Goal: Use online tool/utility: Utilize a website feature to perform a specific function

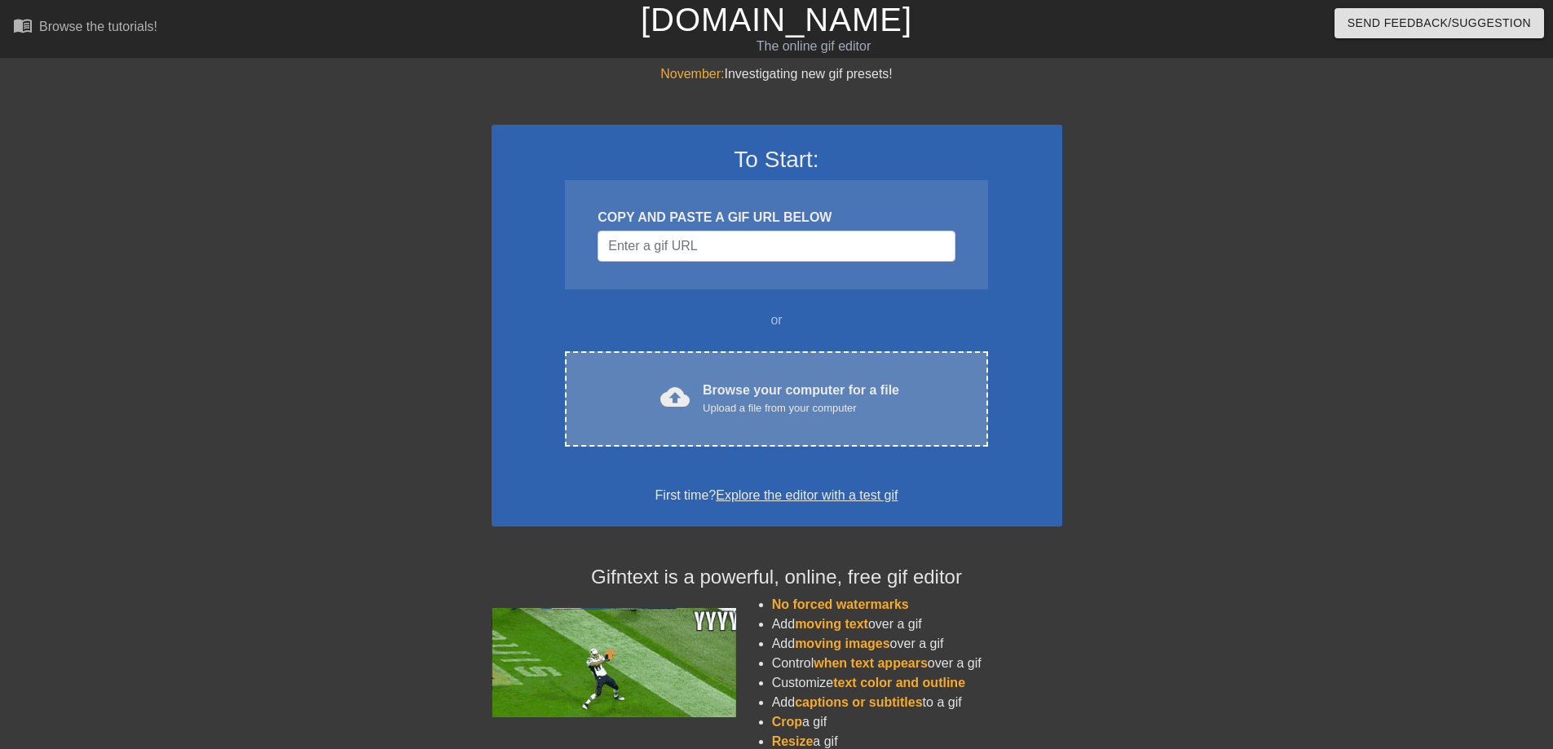
click at [699, 412] on div "cloud_upload Browse your computer for a file Upload a file from your computer" at bounding box center [776, 399] width 354 height 37
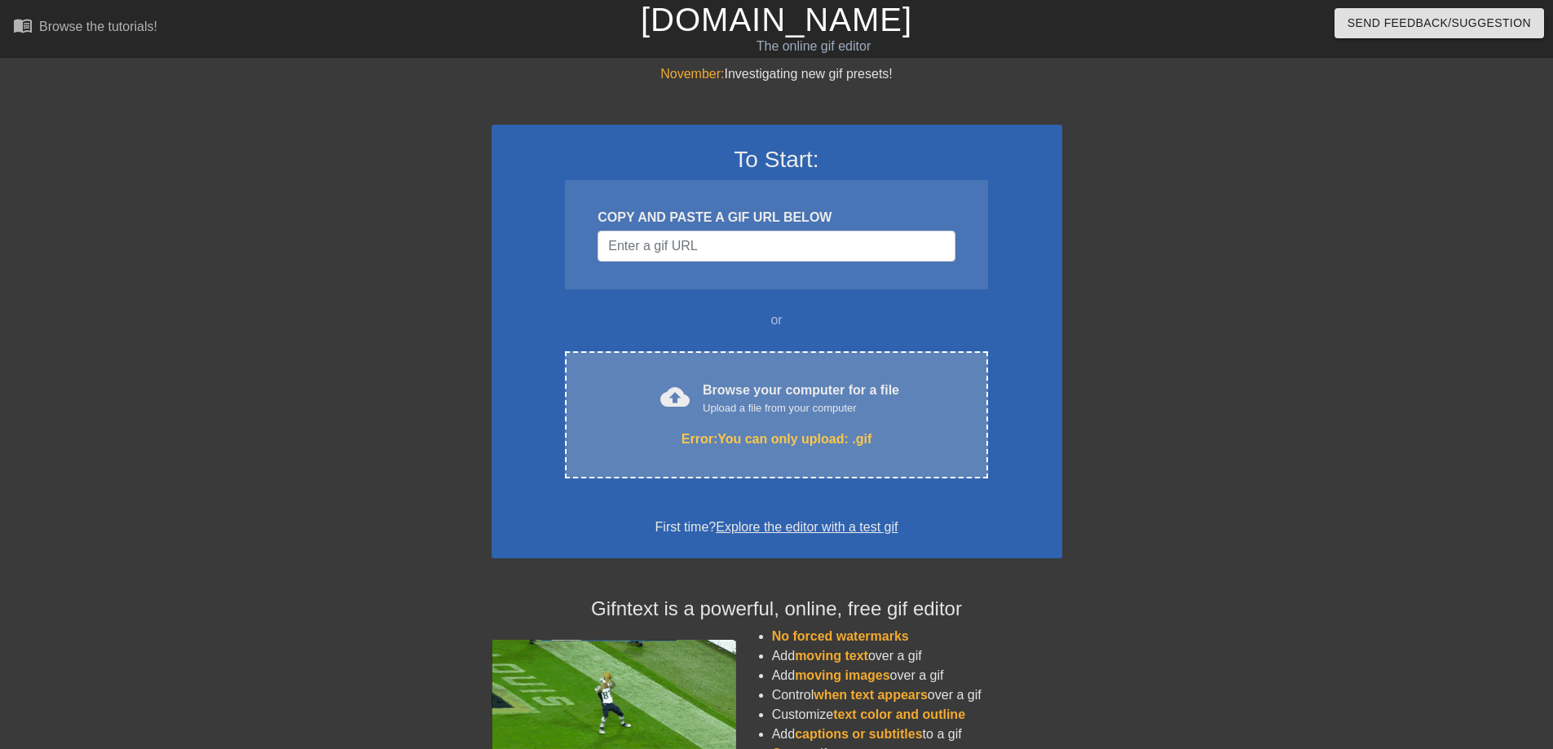
click at [716, 391] on div "Browse your computer for a file Upload a file from your computer" at bounding box center [801, 399] width 196 height 36
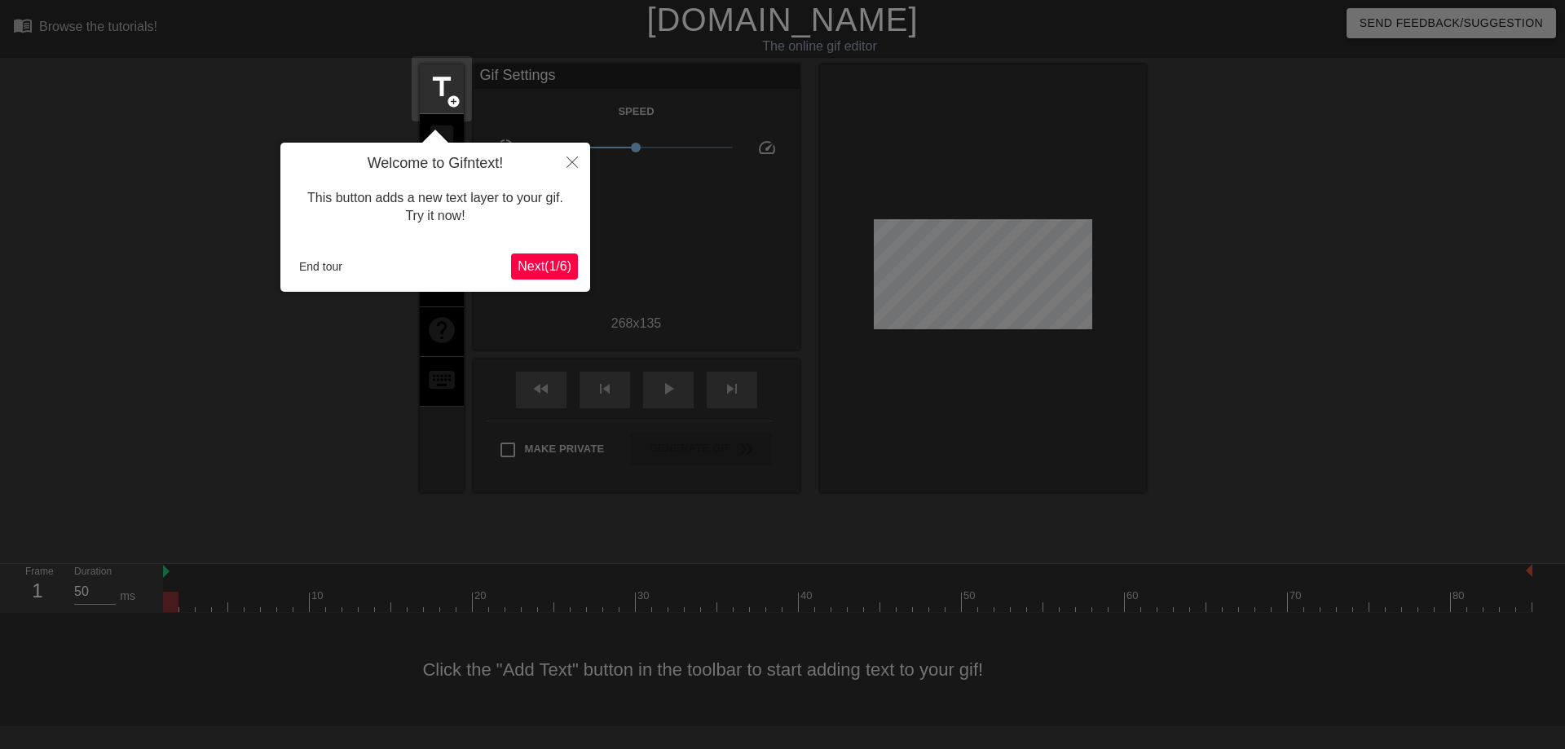
click at [552, 268] on span "Next ( 1 / 6 )" at bounding box center [545, 266] width 54 height 14
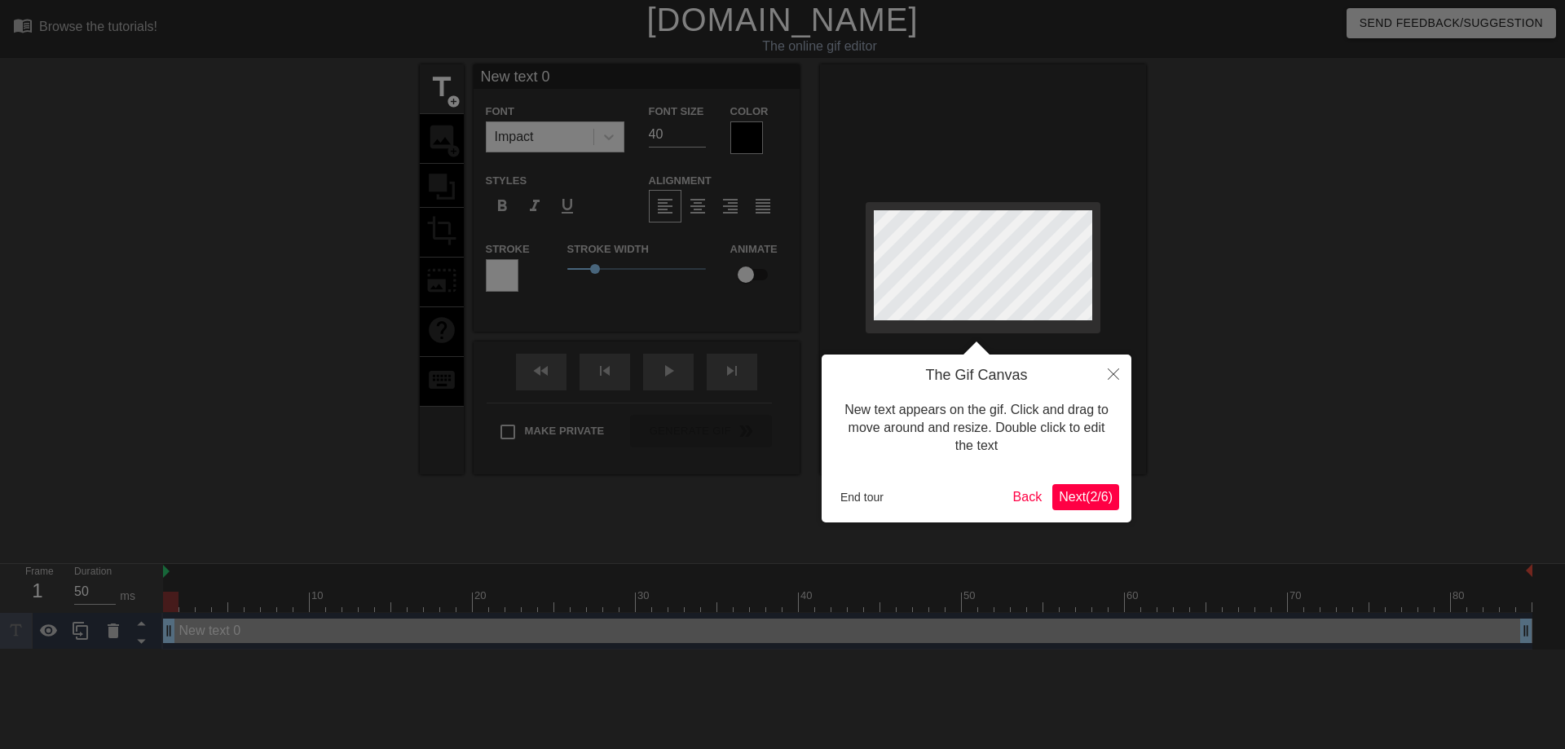
click at [1095, 496] on span "Next ( 2 / 6 )" at bounding box center [1086, 497] width 54 height 14
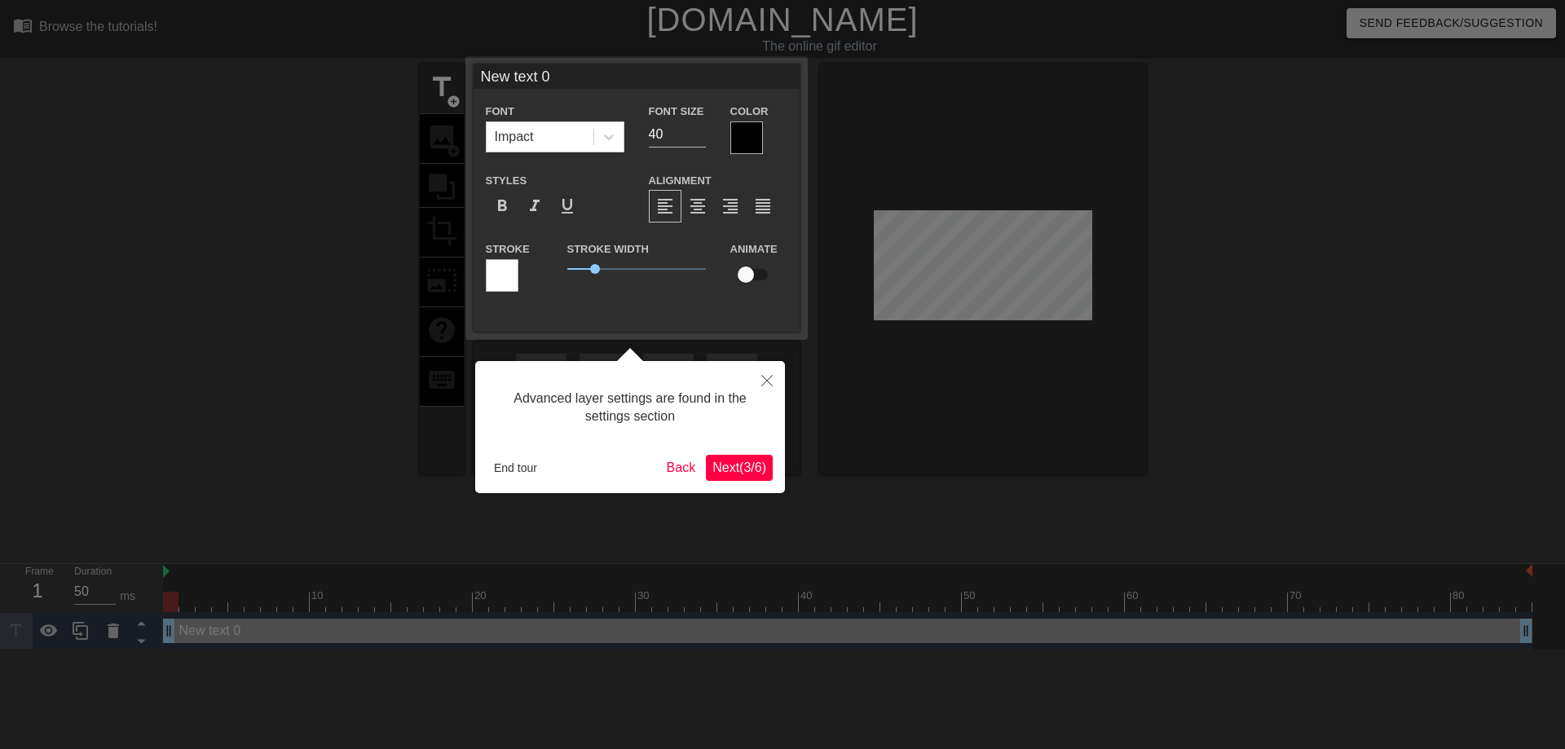
click at [740, 473] on span "Next ( 3 / 6 )" at bounding box center [739, 468] width 54 height 14
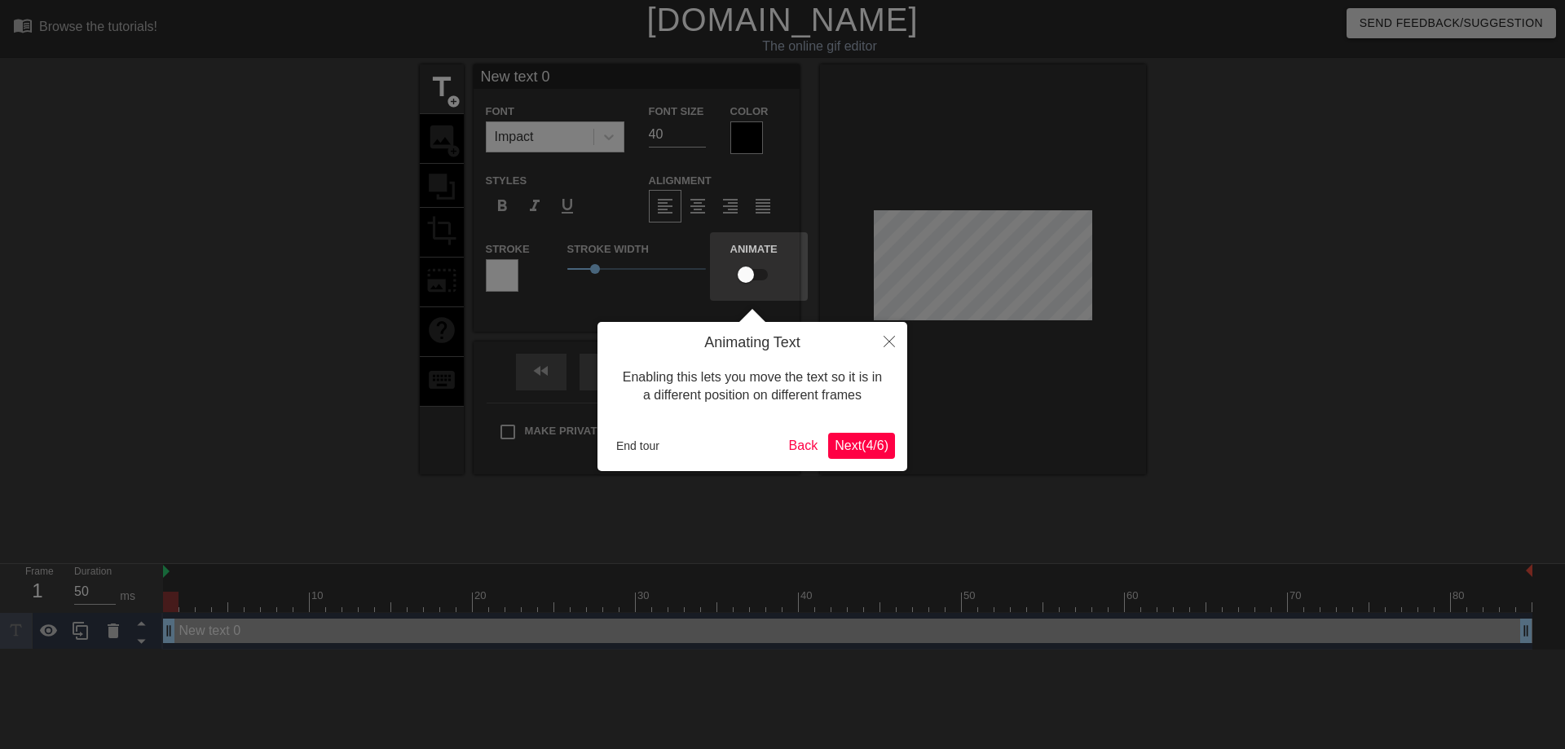
click at [876, 443] on span "Next ( 4 / 6 )" at bounding box center [862, 446] width 54 height 14
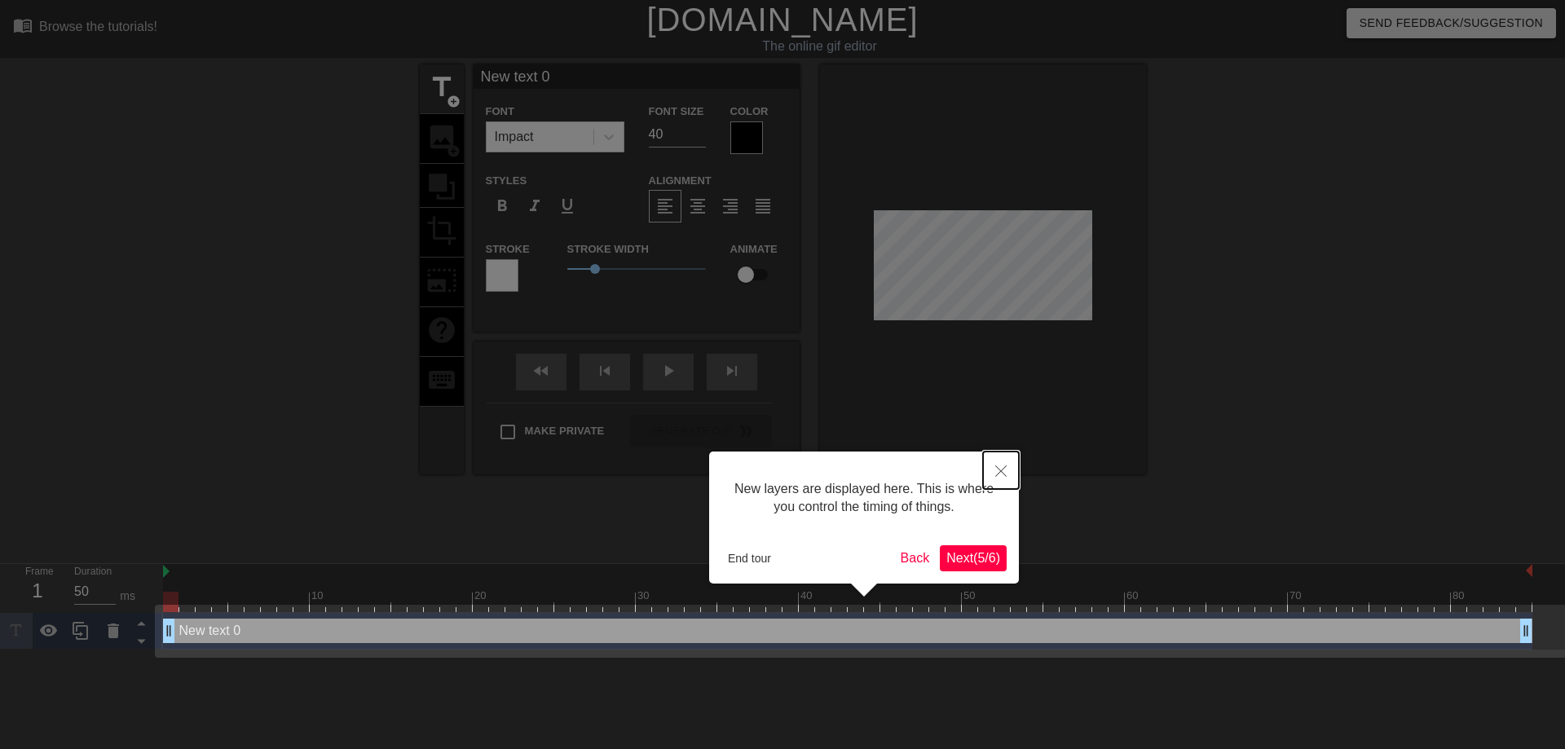
click at [1008, 468] on button "Close" at bounding box center [1001, 470] width 36 height 37
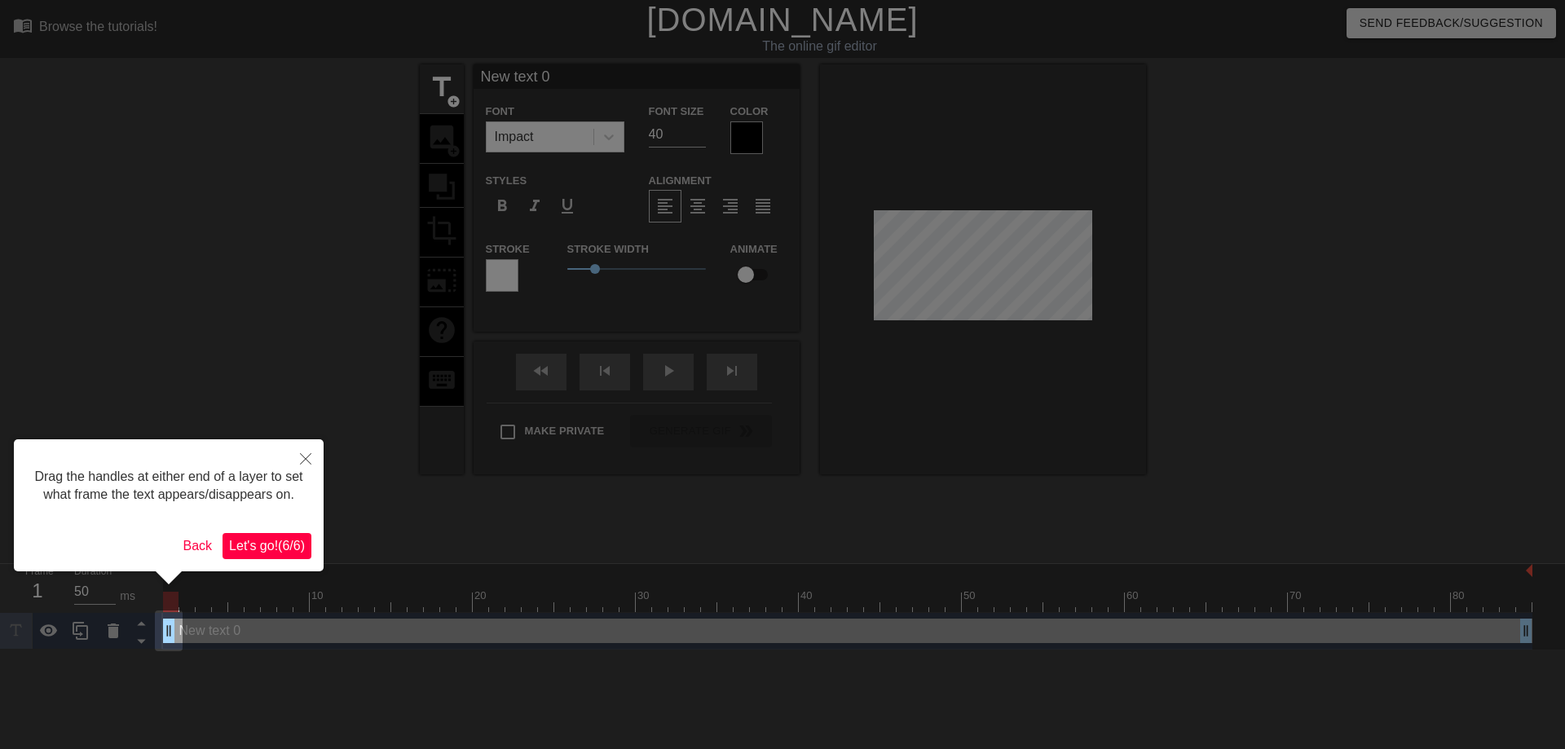
click at [287, 553] on span "Let's go! ( 6 / 6 )" at bounding box center [267, 546] width 76 height 14
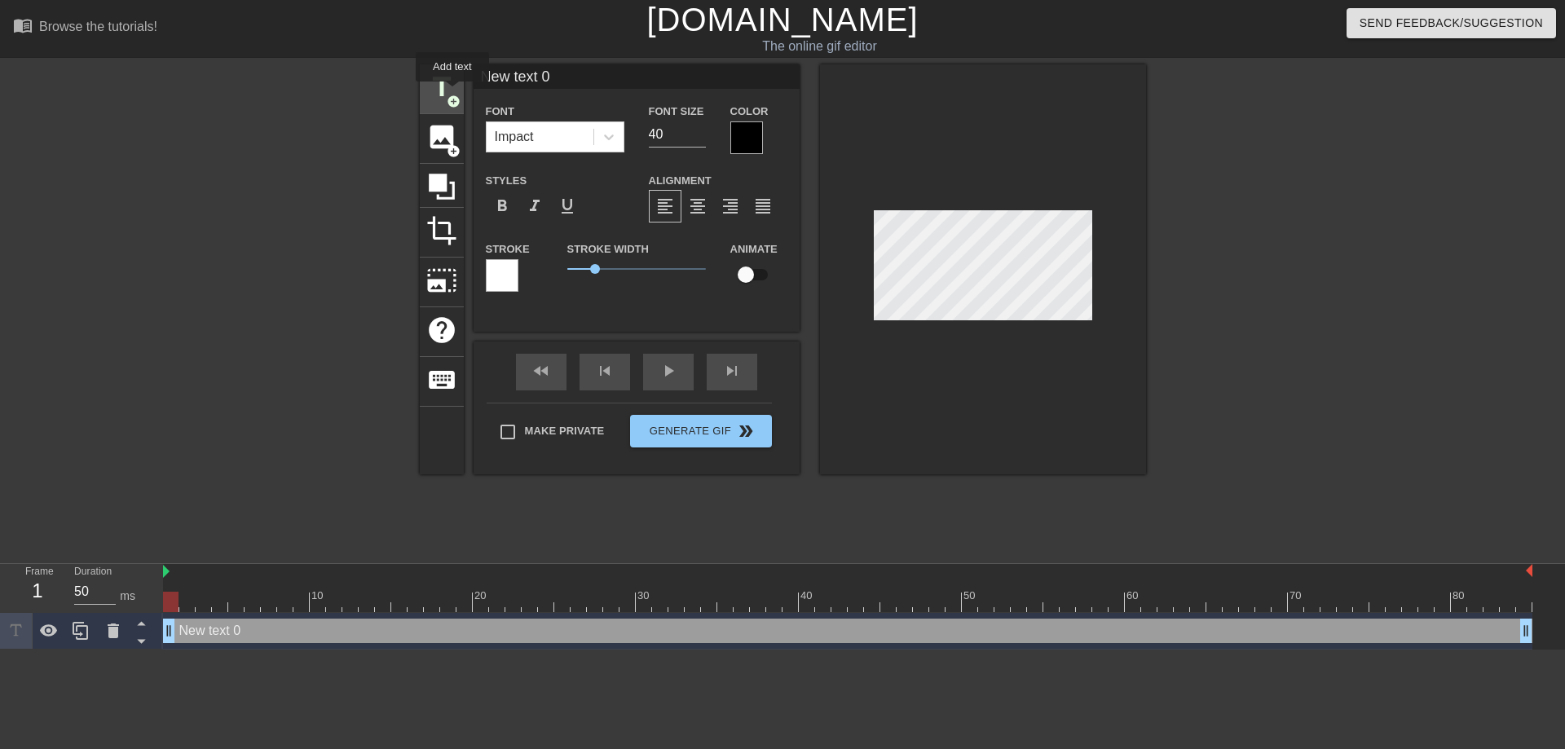
click at [453, 95] on span "add_circle" at bounding box center [454, 102] width 14 height 14
type input "New text 1"
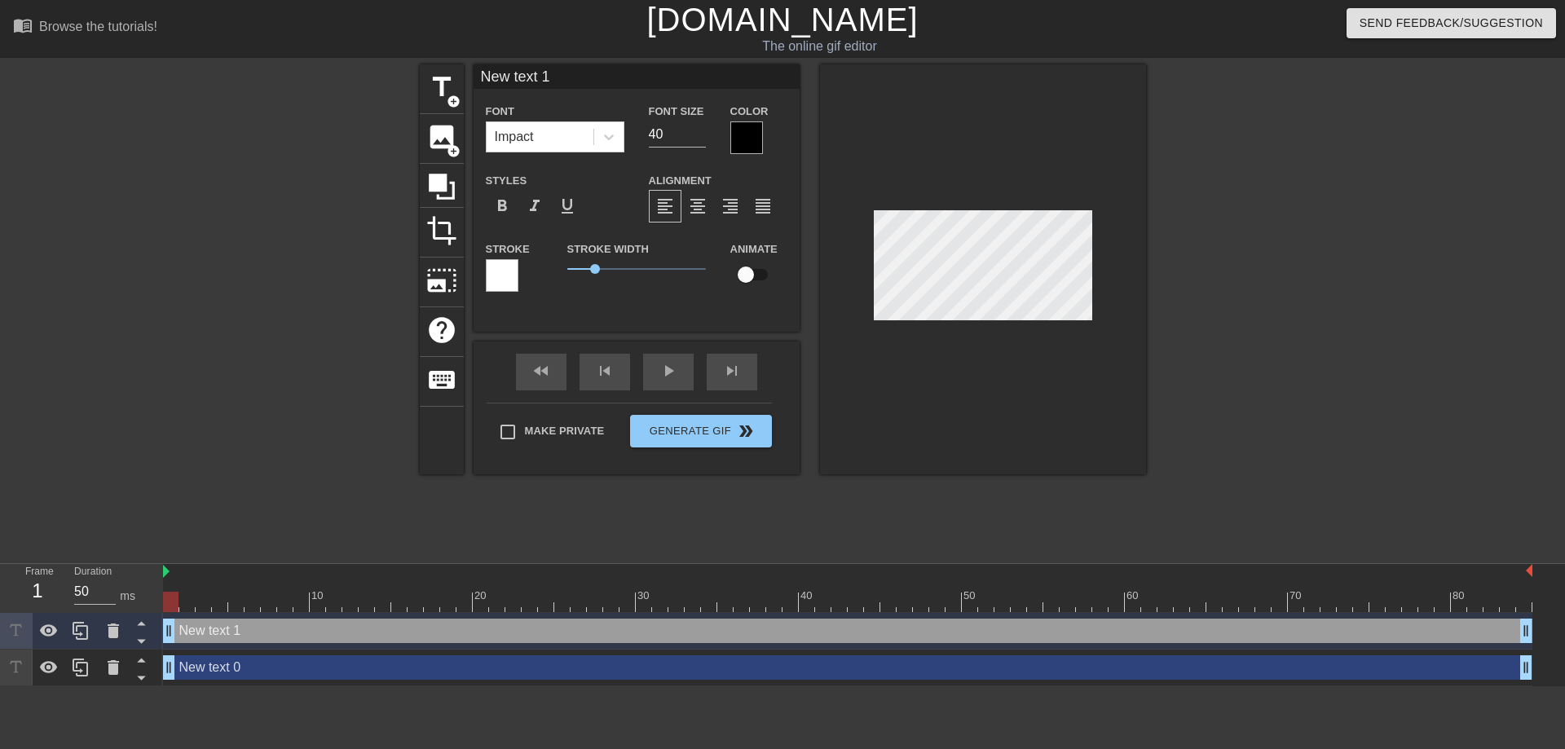
drag, startPoint x: 453, startPoint y: 93, endPoint x: 518, endPoint y: 113, distance: 68.3
click at [518, 113] on div "title add_circle image add_circle crop photo_size_select_large help keyboard Ne…" at bounding box center [783, 269] width 726 height 410
click at [529, 141] on div "Impact" at bounding box center [514, 137] width 39 height 20
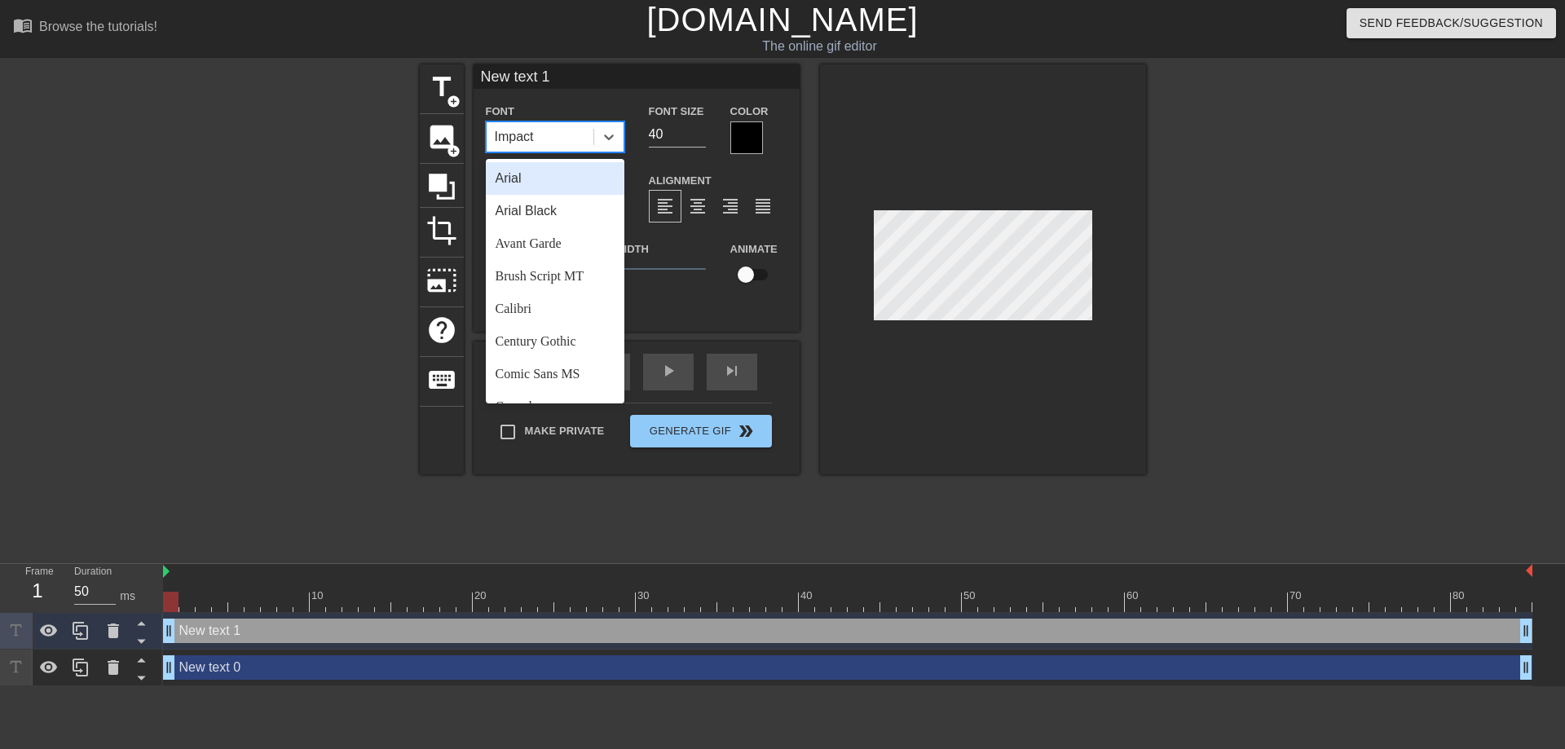
click at [535, 142] on div "Impact" at bounding box center [540, 136] width 107 height 29
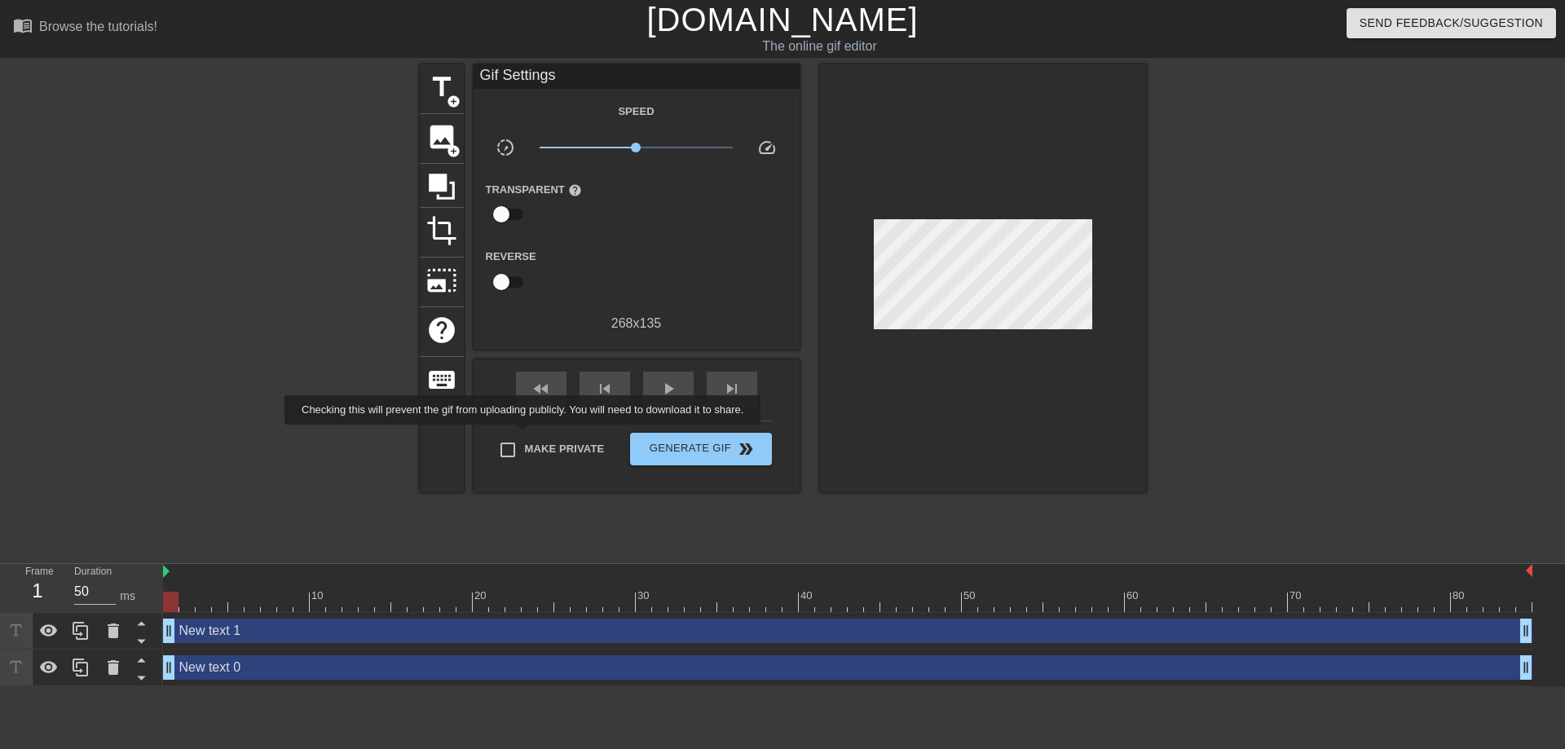
click at [535, 436] on label "Make Private" at bounding box center [548, 450] width 114 height 34
click at [525, 436] on input "Make Private" at bounding box center [508, 450] width 34 height 34
click at [535, 447] on span "Make Private" at bounding box center [565, 449] width 80 height 16
click at [525, 447] on input "Make Private" at bounding box center [508, 450] width 34 height 34
checkbox input "false"
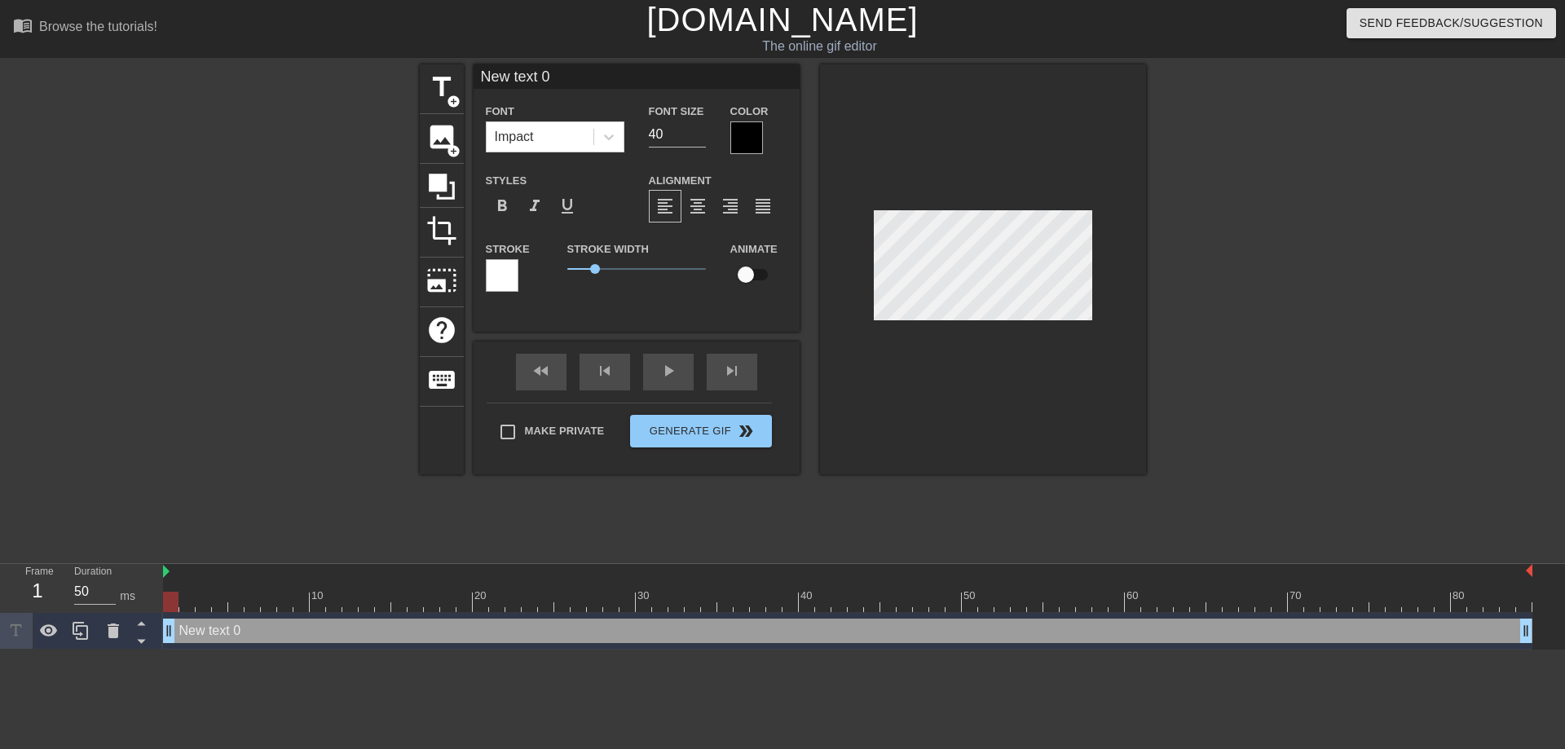
scroll to position [7, 11]
click at [1123, 256] on div at bounding box center [983, 269] width 326 height 410
type input "C"
type textarea "C"
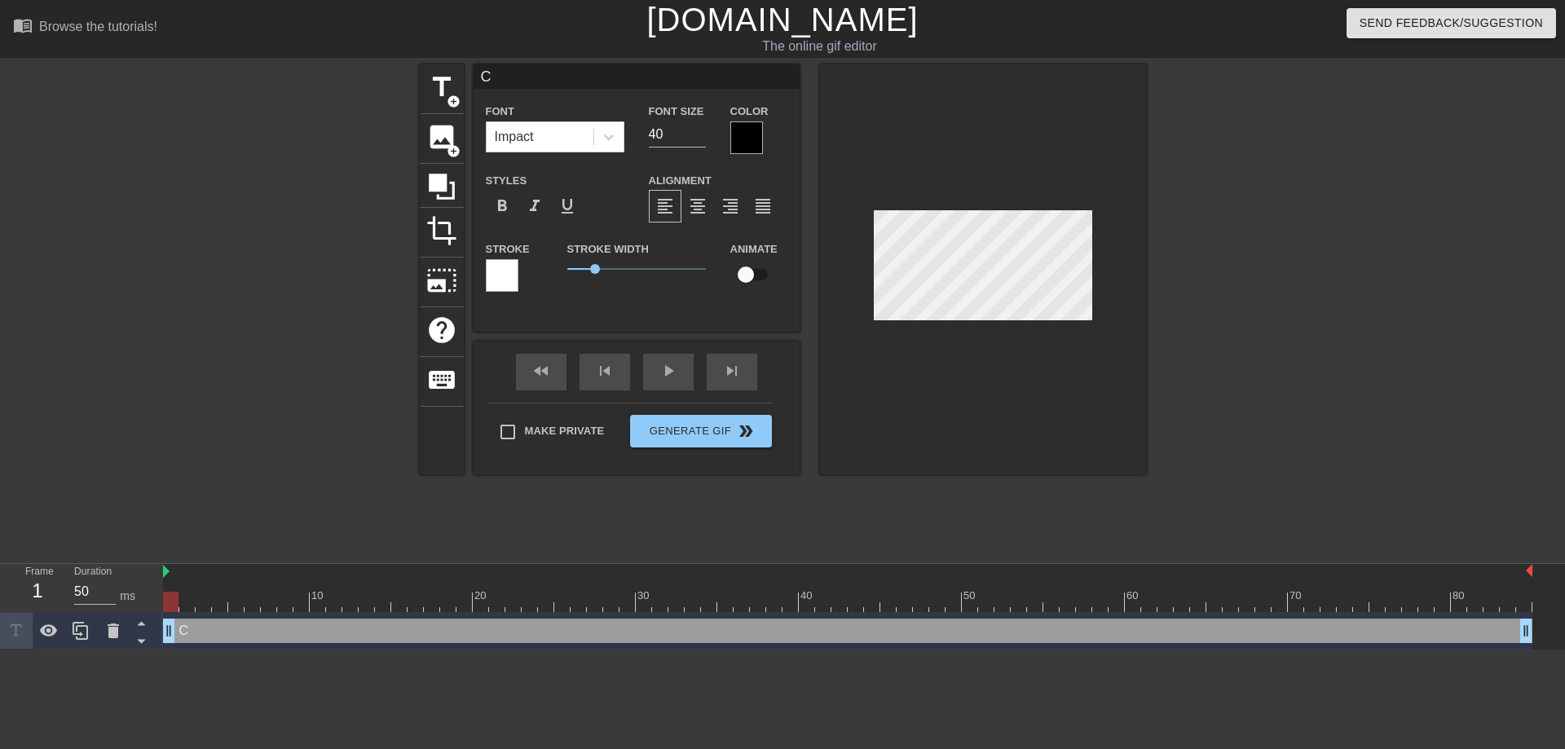
type input "Co"
type textarea "Co"
type input "Con"
type textarea "Con"
type input "Cong"
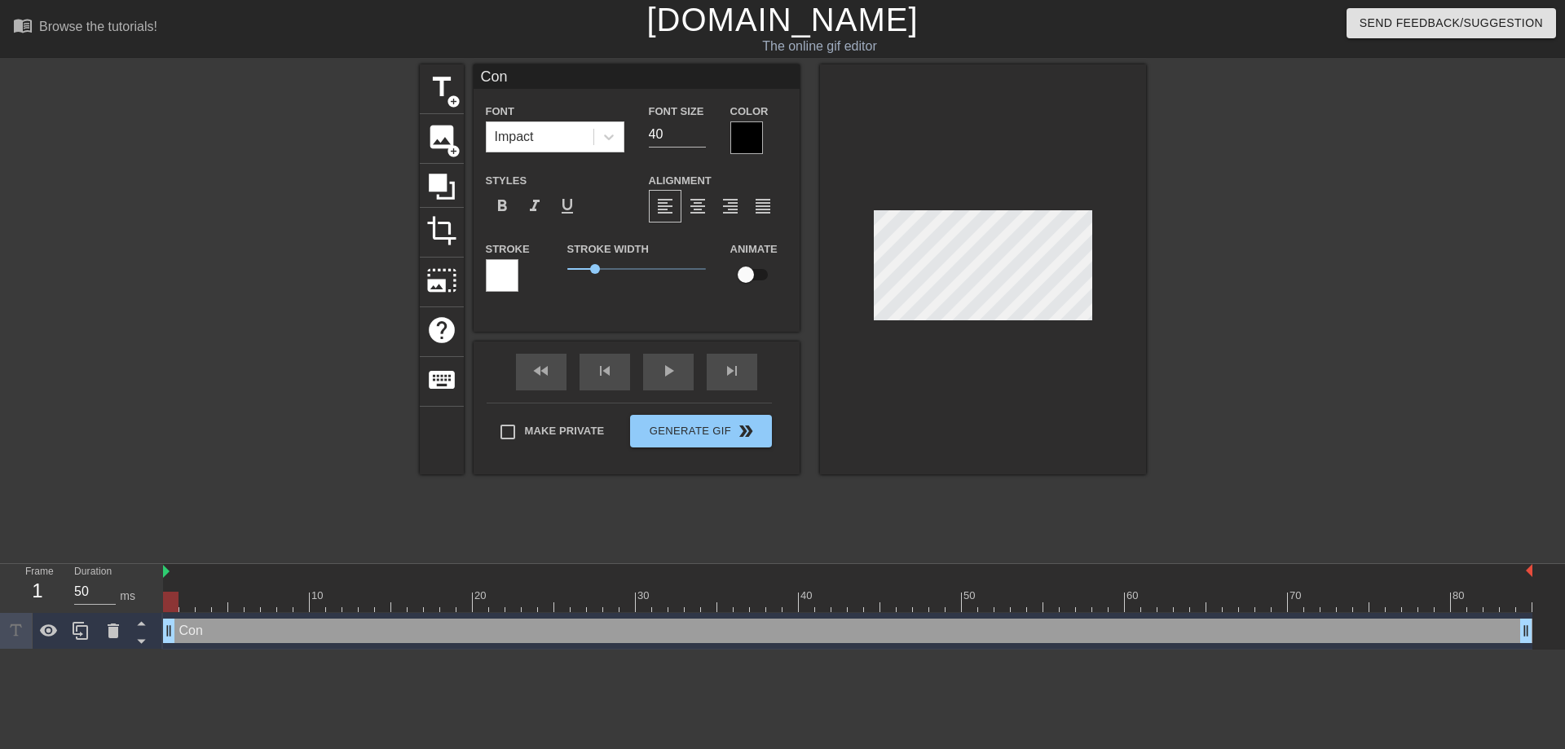
type textarea "Cong"
type input "Congr"
type textarea "Congr"
type input "Congra"
type textarea "Congra"
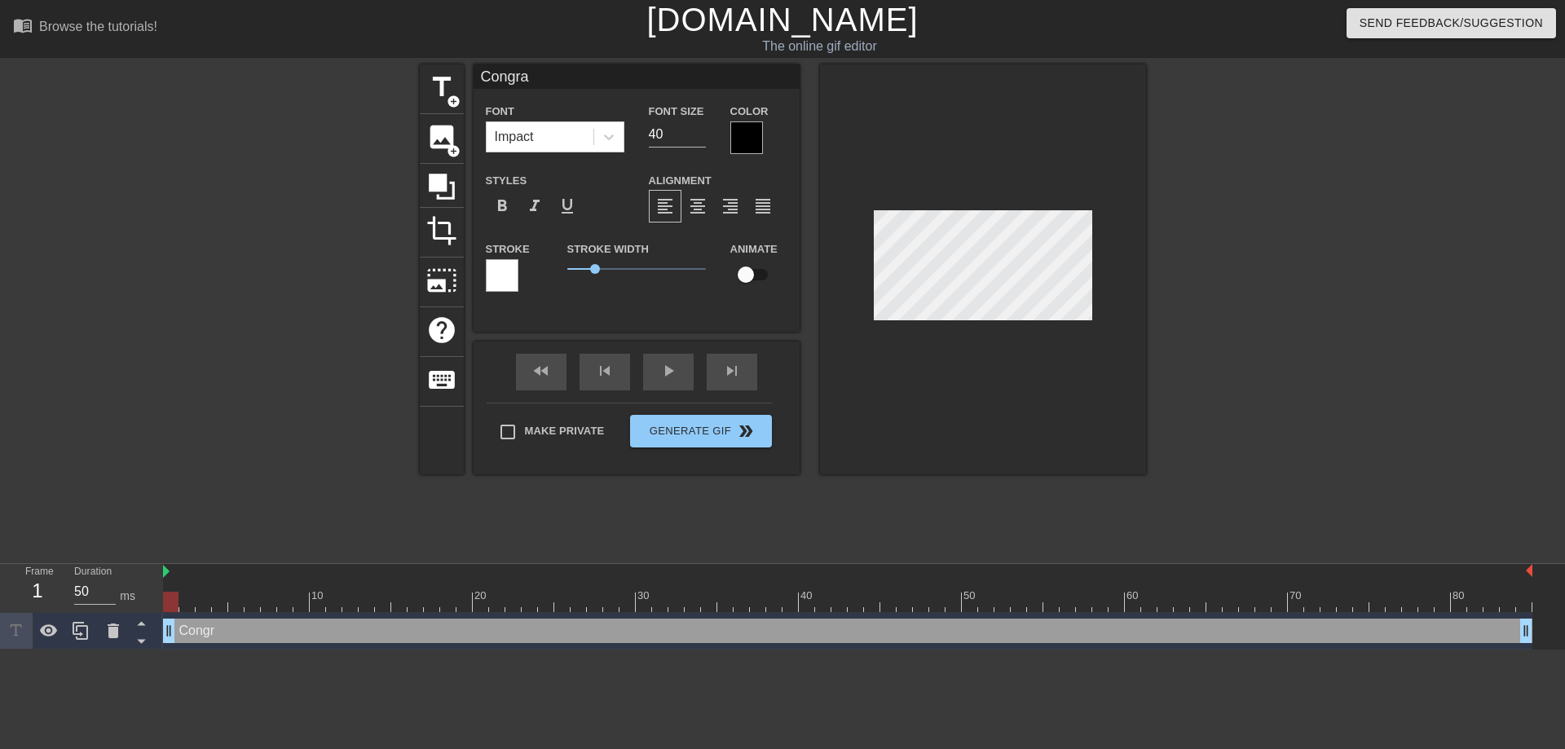
type input "Congrat"
type textarea "Congrat"
type input "Congrats"
type textarea "Congrats"
type input "Congrats"
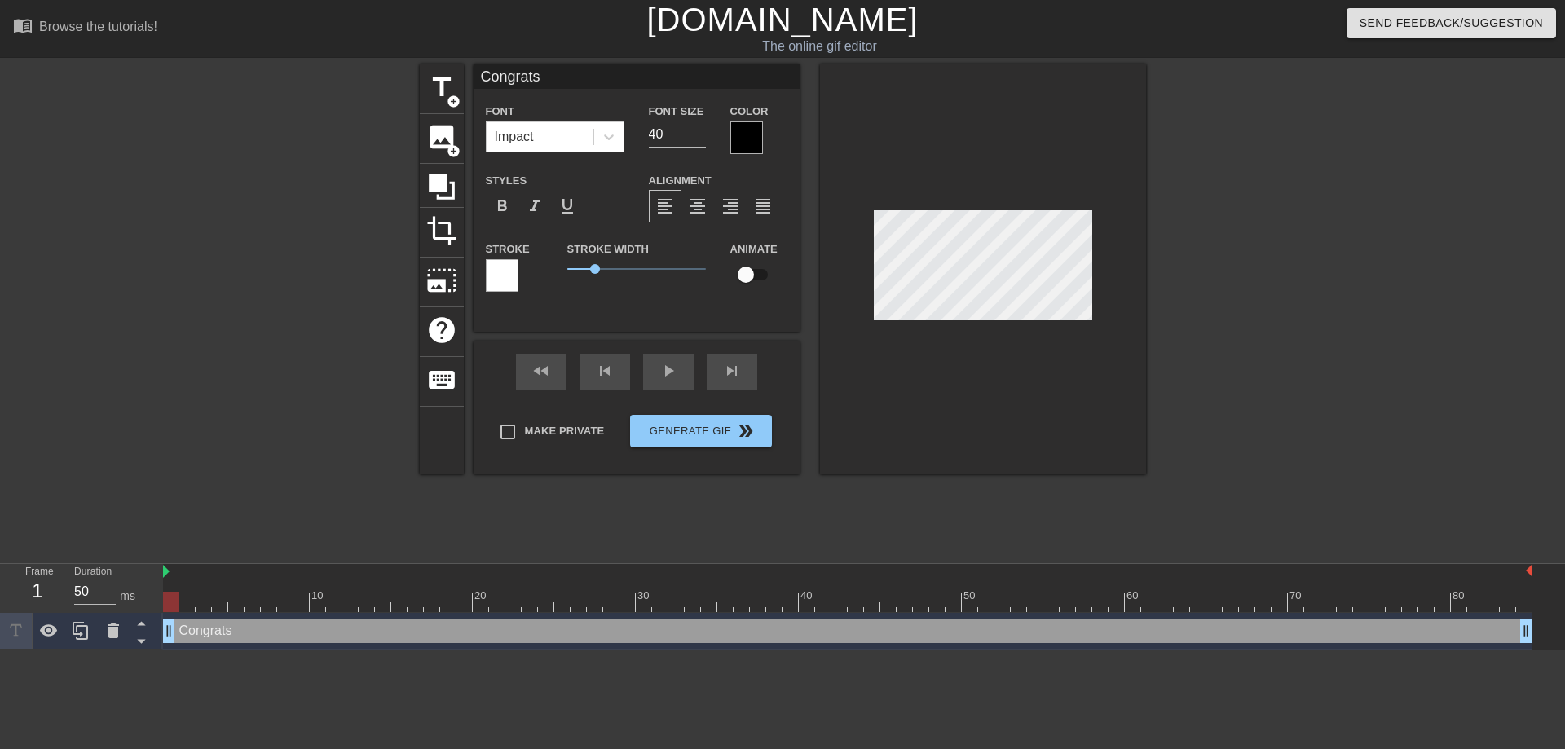
type textarea "Congrats"
type input "Congrats C"
type textarea "Congrats C"
type input "Congrats"
type textarea "Congrats"
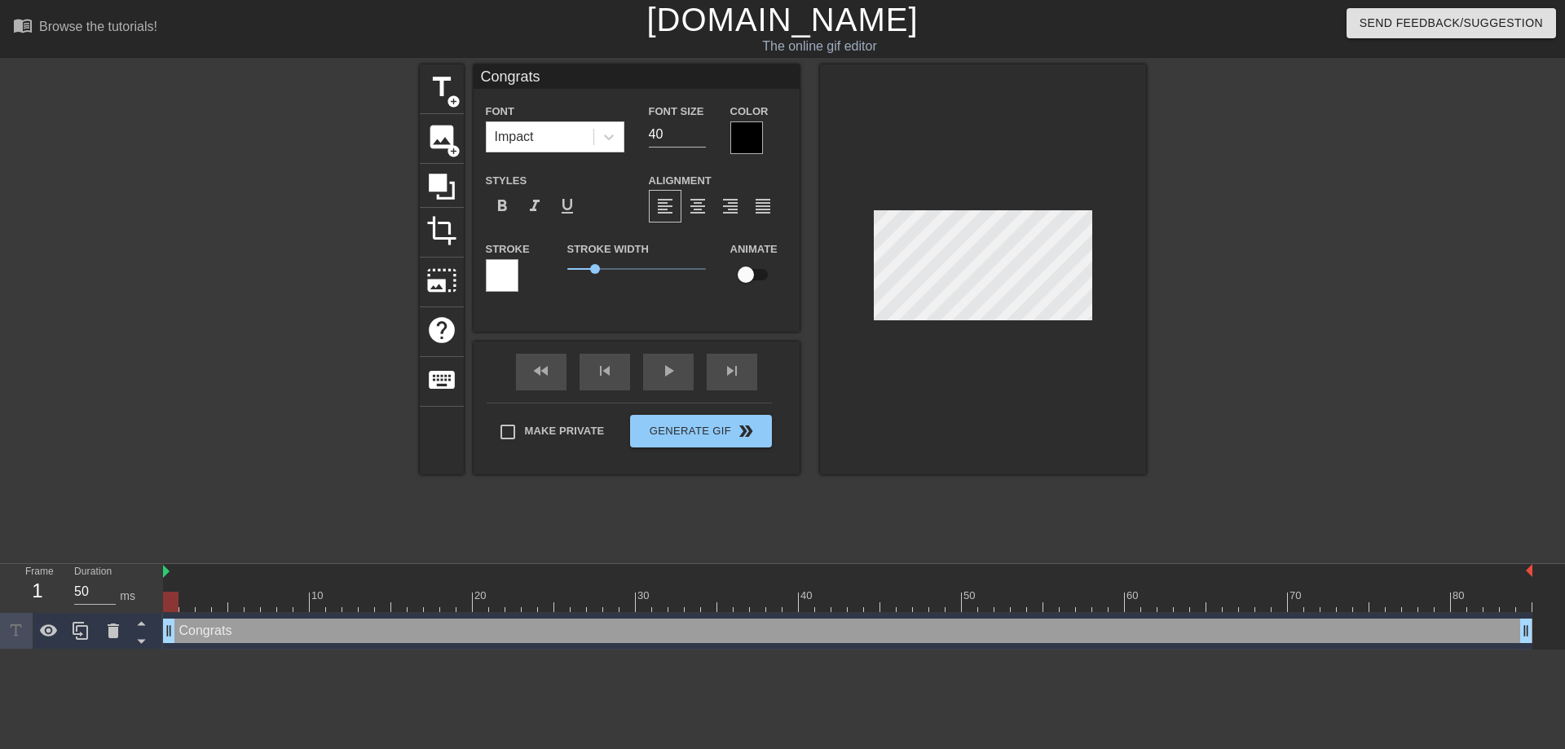
type input "Congrats B"
type textarea "Congrats B"
type input "Congrats Br"
type textarea "Congrats Br"
type input "Congrats Bri"
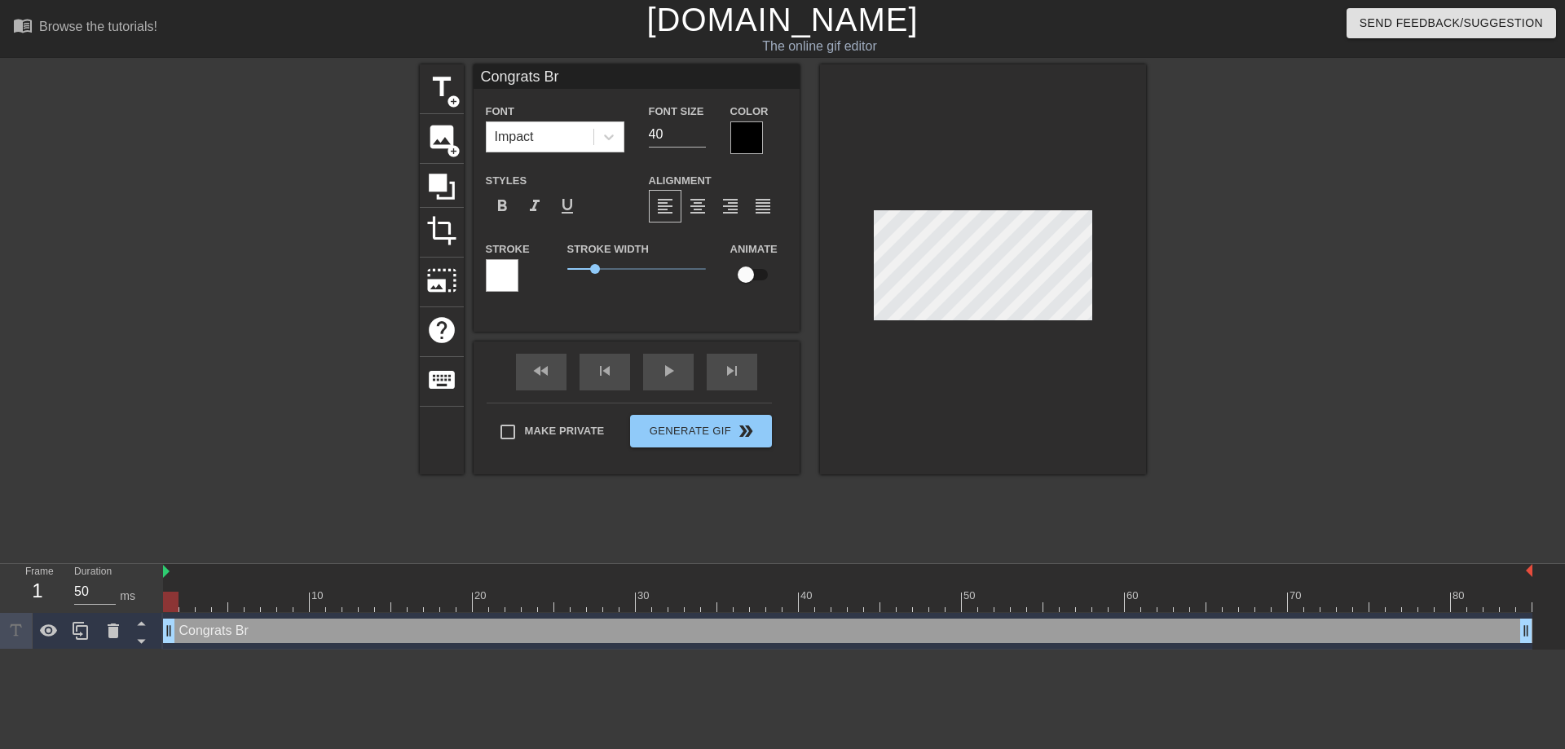
type textarea "Congrats Bri"
type input "Congrats Brit"
type textarea "Congrats Brit"
type input "Congrats [PERSON_NAME]"
type textarea "Congrats [PERSON_NAME]"
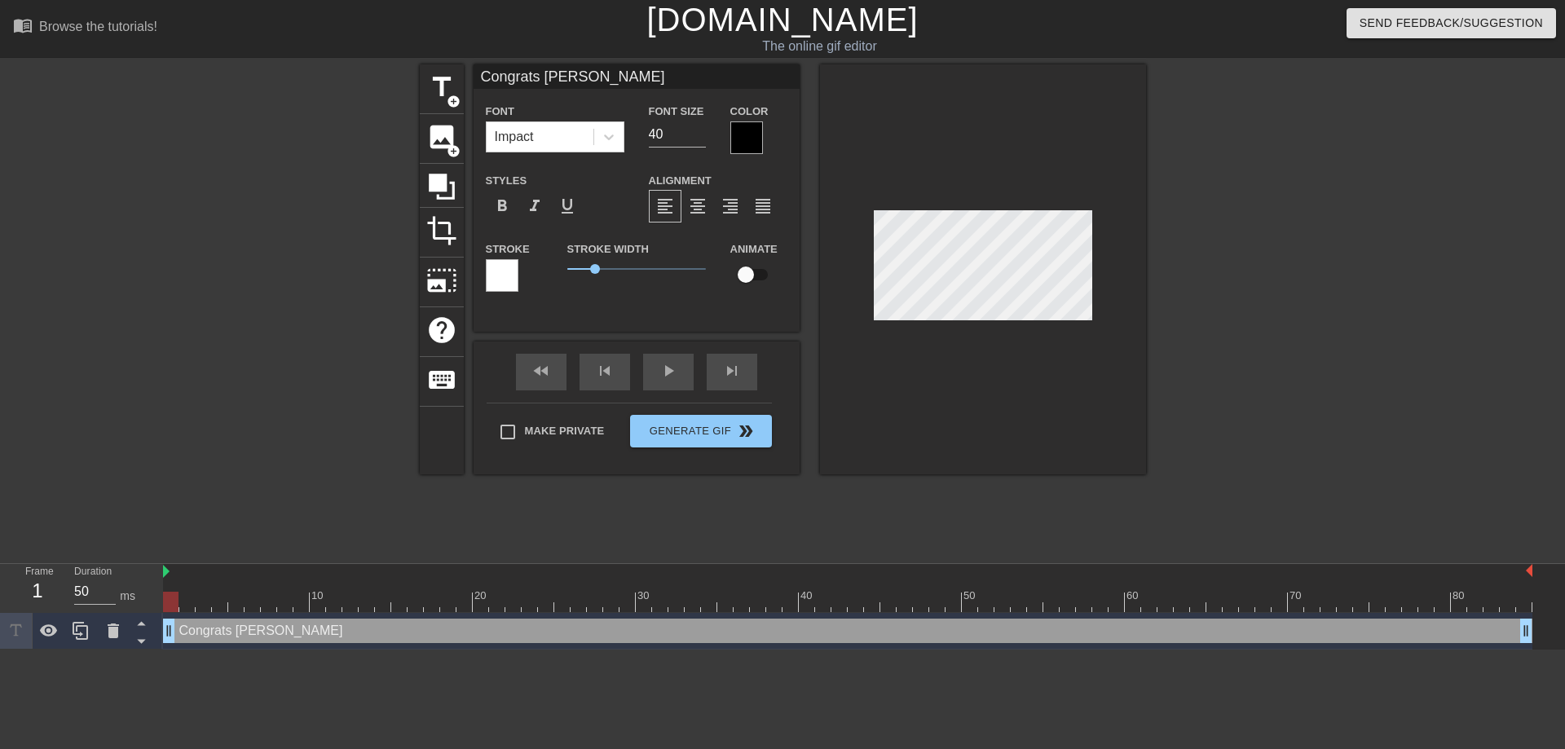
type input "Congrats [PERSON_NAME]"
type textarea "Congrats [PERSON_NAME]"
type input "Congrats [PERSON_NAME]"
type textarea "Congrats [PERSON_NAME]"
type input "Congrats [PERSON_NAME]"
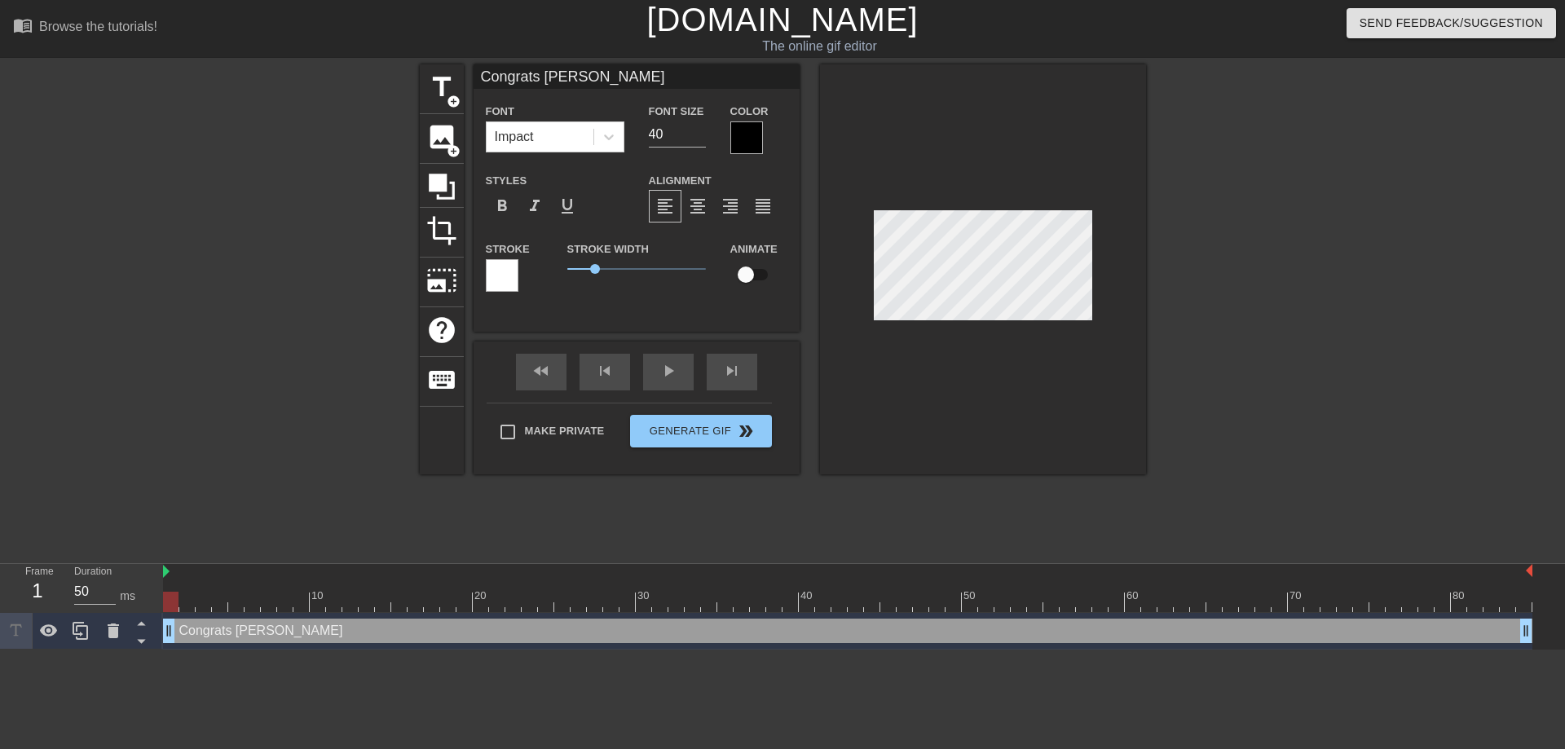
type textarea "Congrats [PERSON_NAME]"
type input "Congrats [PERSON_NAME]!"
type textarea "Congrats [PERSON_NAME]!"
click at [694, 131] on input "41" at bounding box center [677, 134] width 57 height 26
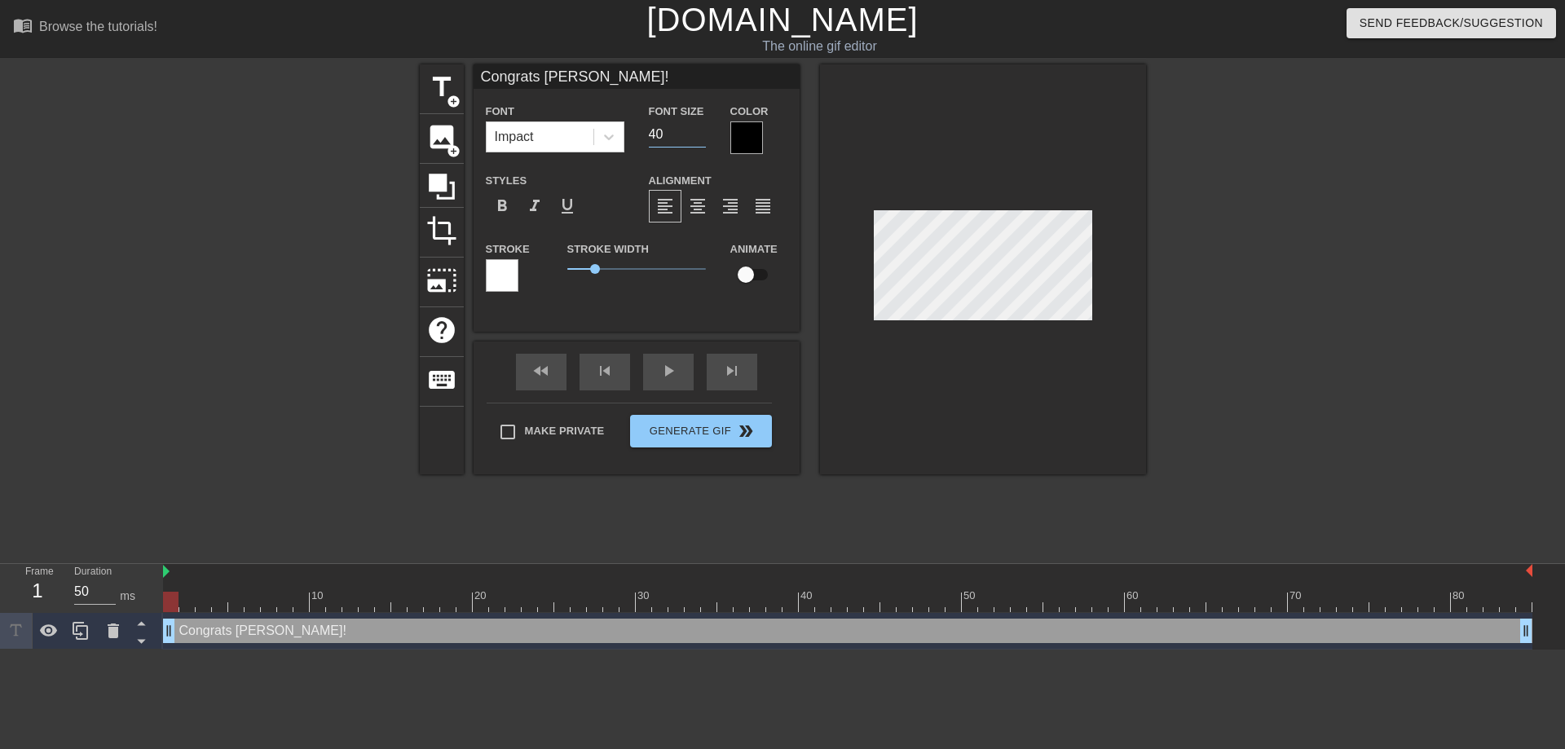
click at [698, 138] on input "40" at bounding box center [677, 134] width 57 height 26
click at [698, 138] on input "39" at bounding box center [677, 134] width 57 height 26
click at [698, 138] on input "38" at bounding box center [677, 134] width 57 height 26
click at [698, 138] on input "37" at bounding box center [677, 134] width 57 height 26
click at [698, 138] on input "36" at bounding box center [677, 134] width 57 height 26
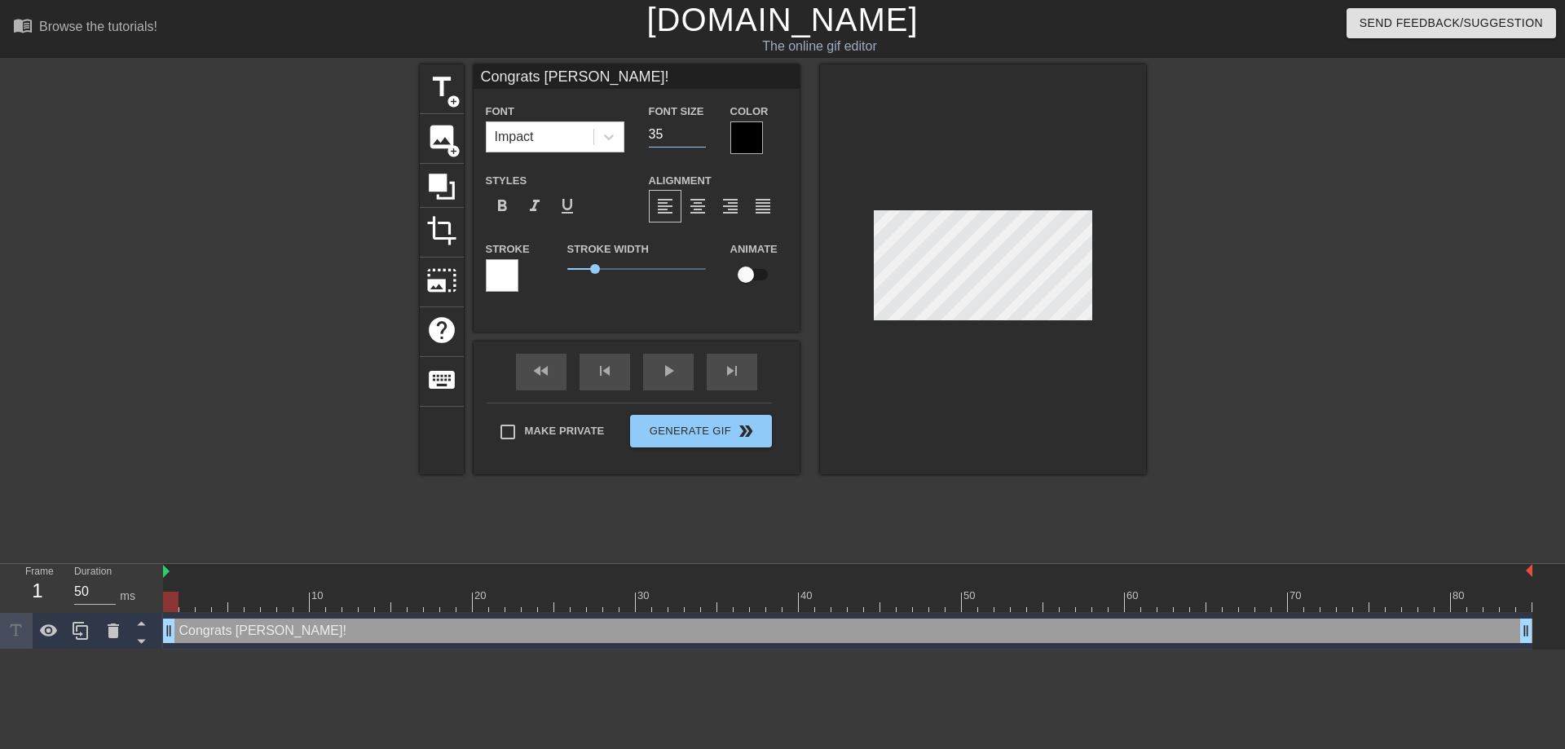
click at [698, 138] on input "35" at bounding box center [677, 134] width 57 height 26
click at [698, 138] on input "34" at bounding box center [677, 134] width 57 height 26
click at [698, 138] on input "33" at bounding box center [677, 134] width 57 height 26
click at [698, 138] on input "32" at bounding box center [677, 134] width 57 height 26
click at [698, 138] on input "31" at bounding box center [677, 134] width 57 height 26
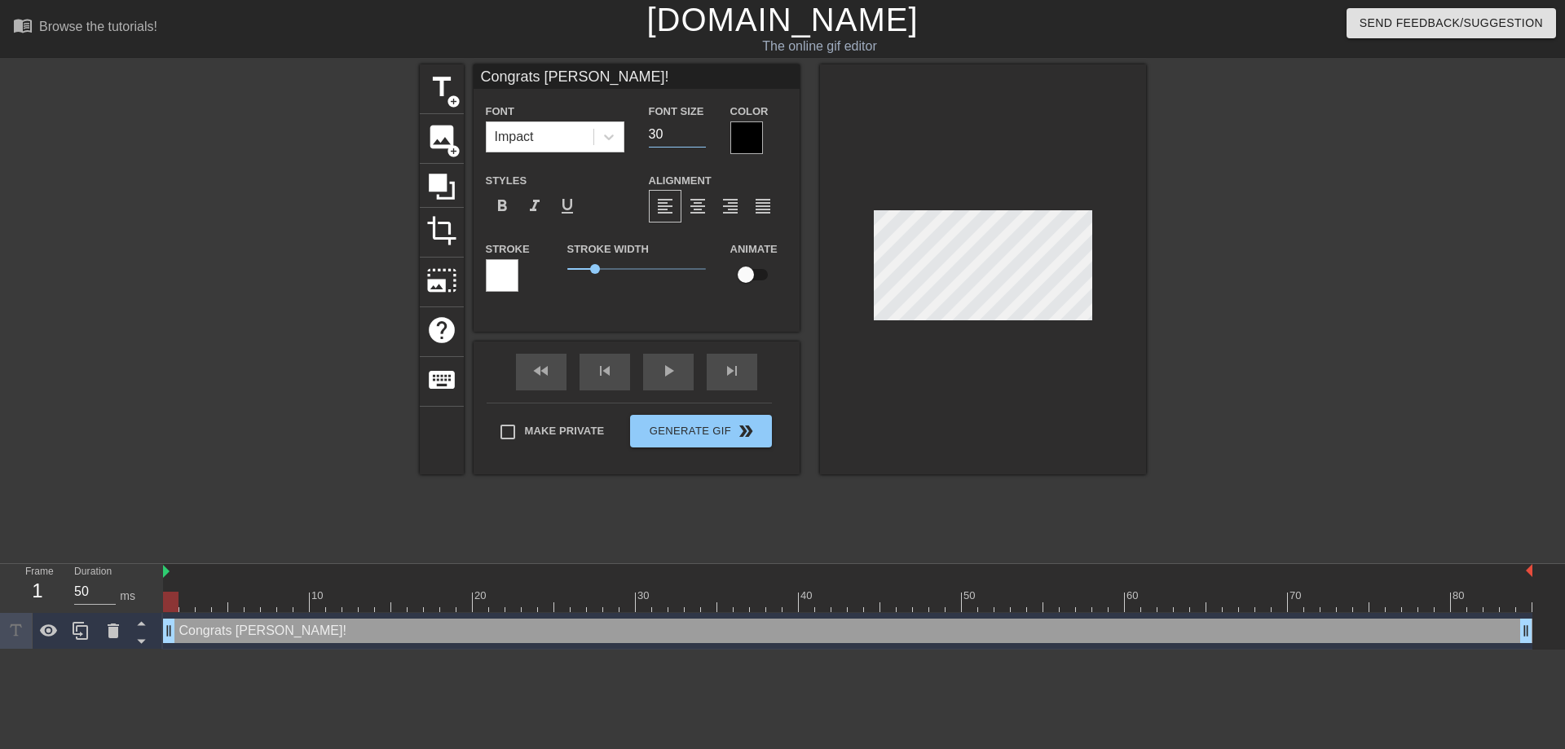
click at [698, 138] on input "30" at bounding box center [677, 134] width 57 height 26
click at [698, 138] on input "29" at bounding box center [677, 134] width 57 height 26
click at [698, 138] on input "28" at bounding box center [677, 134] width 57 height 26
type input "27"
click at [698, 138] on input "27" at bounding box center [677, 134] width 57 height 26
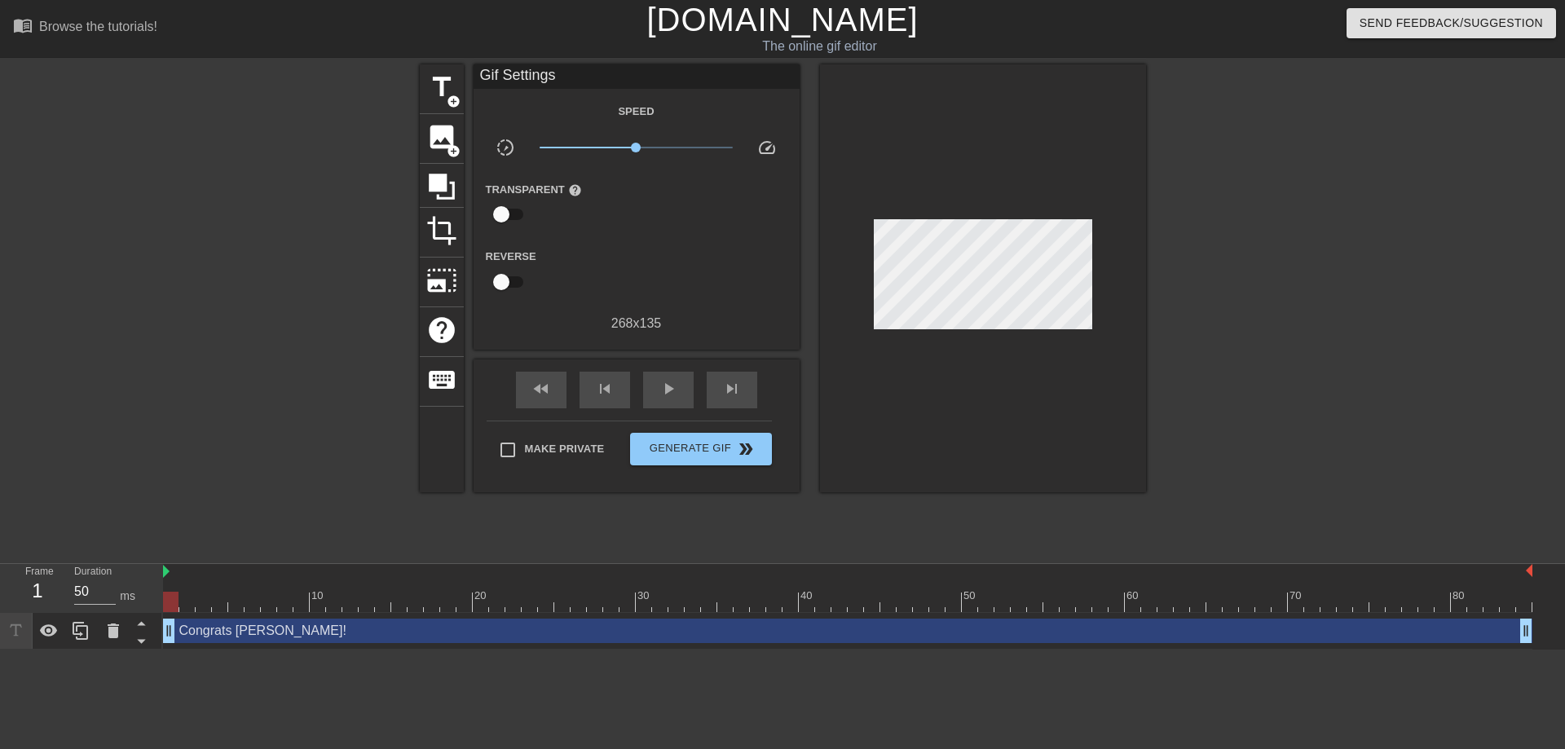
click at [924, 333] on div at bounding box center [983, 278] width 326 height 428
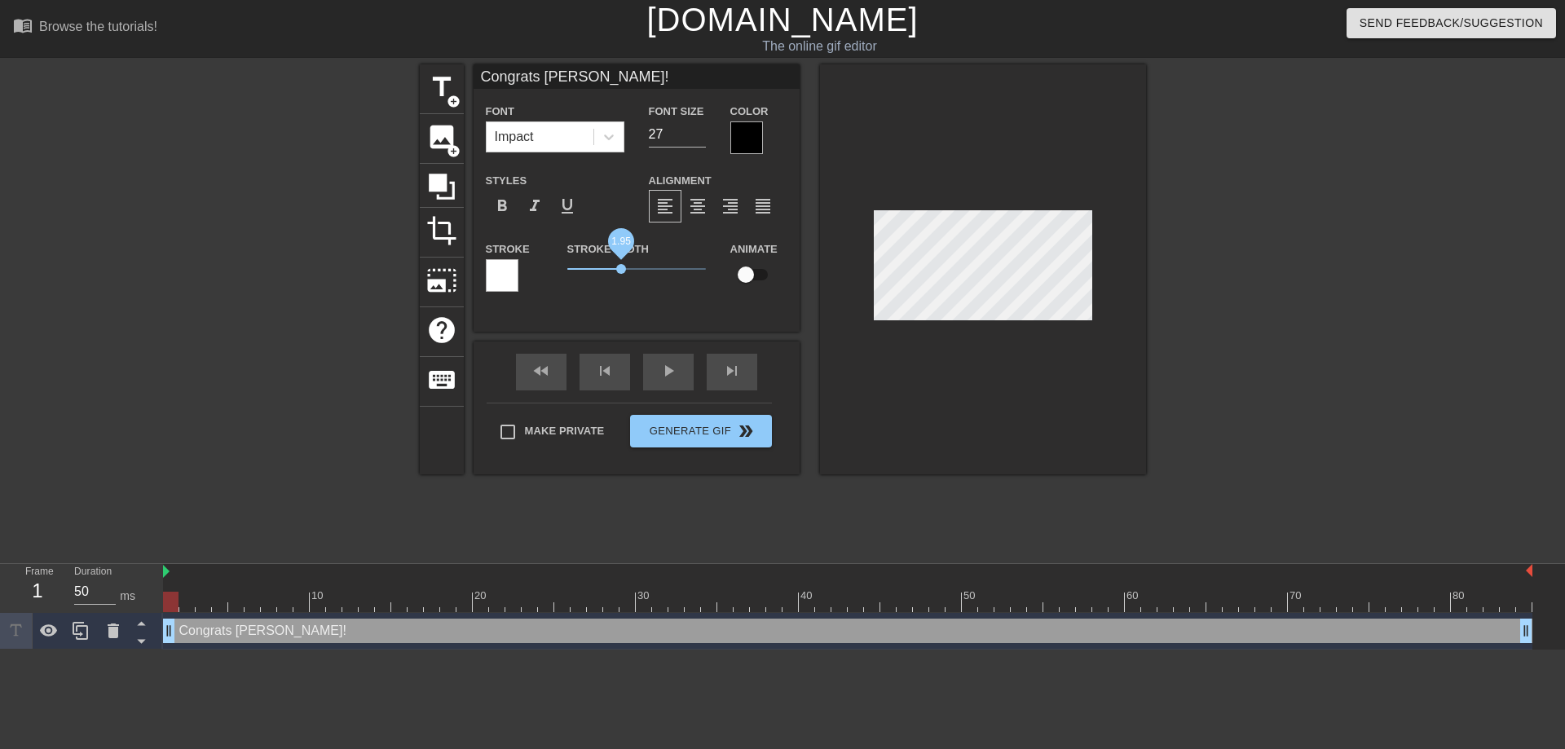
drag, startPoint x: 597, startPoint y: 271, endPoint x: 620, endPoint y: 277, distance: 24.5
click at [620, 277] on span "1.95" at bounding box center [636, 269] width 139 height 20
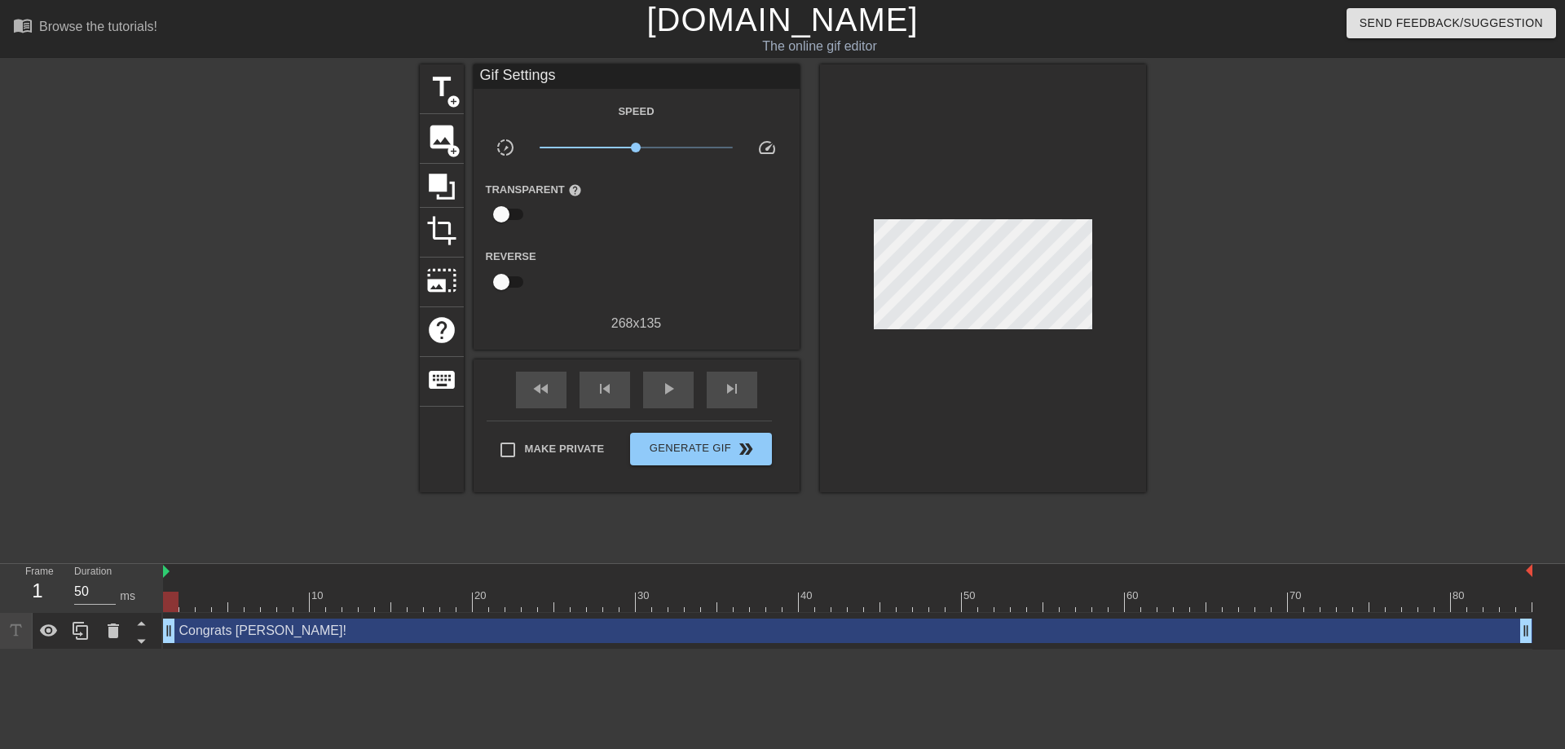
click at [989, 351] on div at bounding box center [983, 278] width 326 height 428
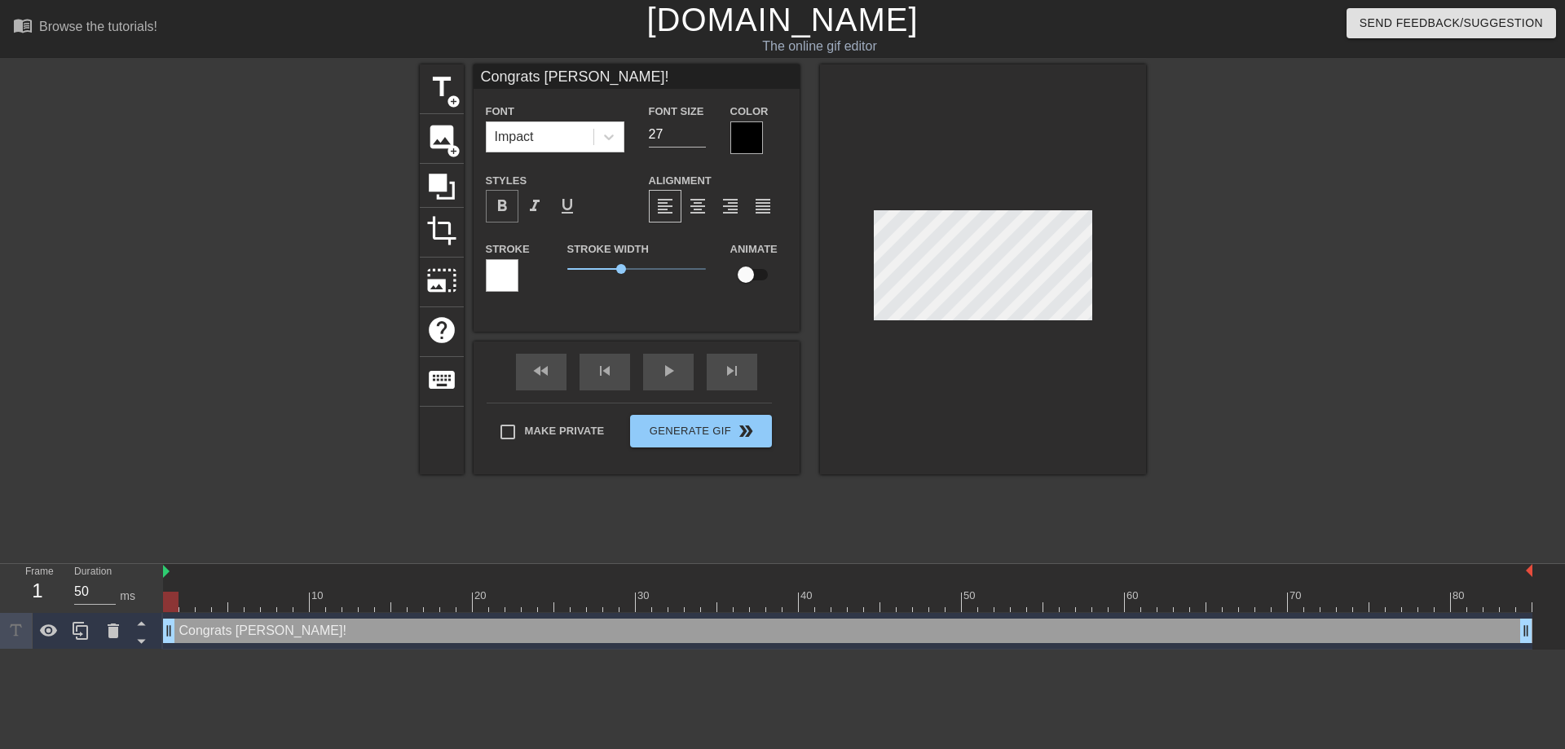
click at [505, 203] on span "format_bold" at bounding box center [502, 206] width 20 height 20
click at [539, 205] on span "format_italic" at bounding box center [535, 206] width 20 height 20
click at [698, 211] on span "format_align_center" at bounding box center [698, 206] width 20 height 20
click at [664, 374] on div "play_arrow" at bounding box center [668, 372] width 51 height 37
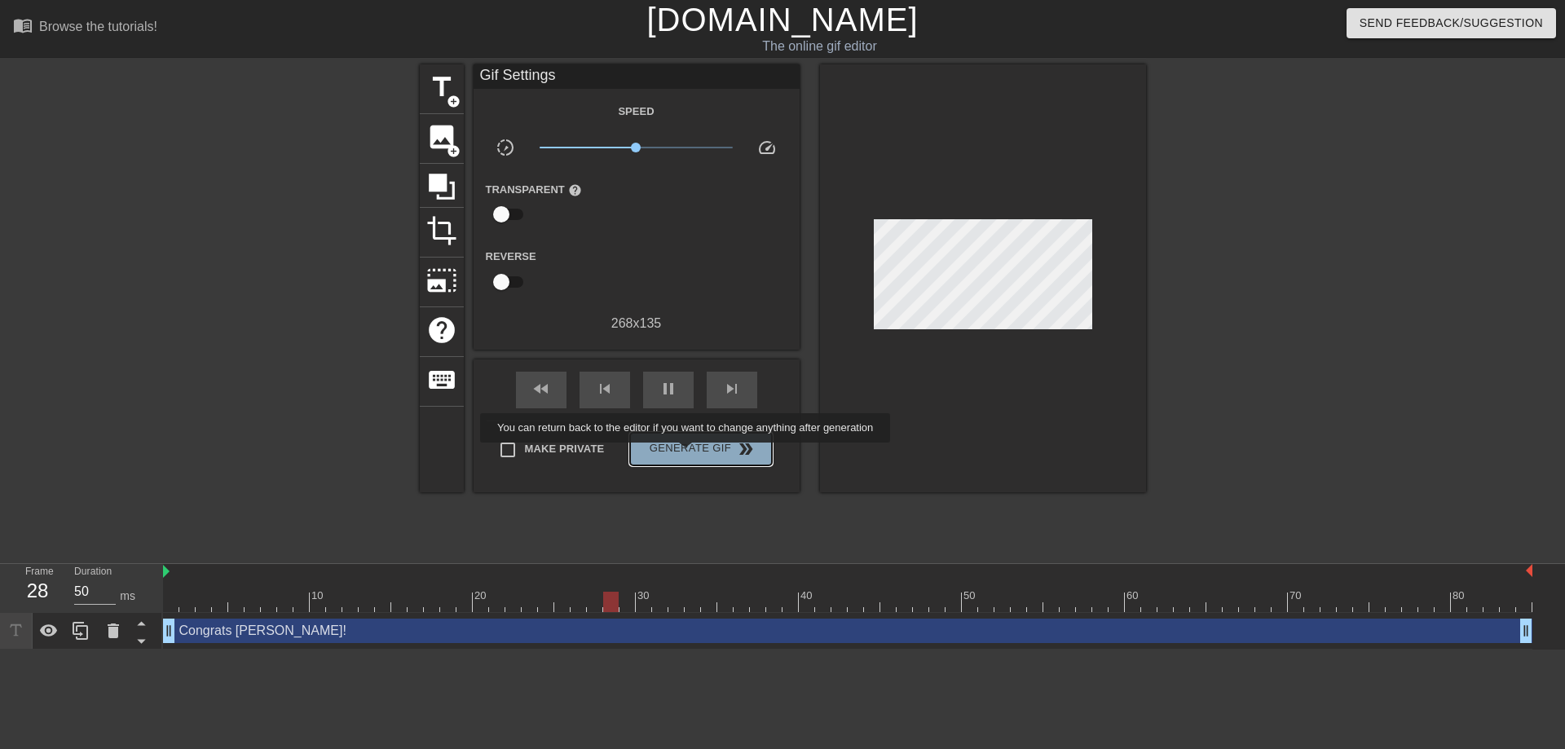
click at [696, 454] on span "Generate Gif double_arrow" at bounding box center [701, 449] width 128 height 20
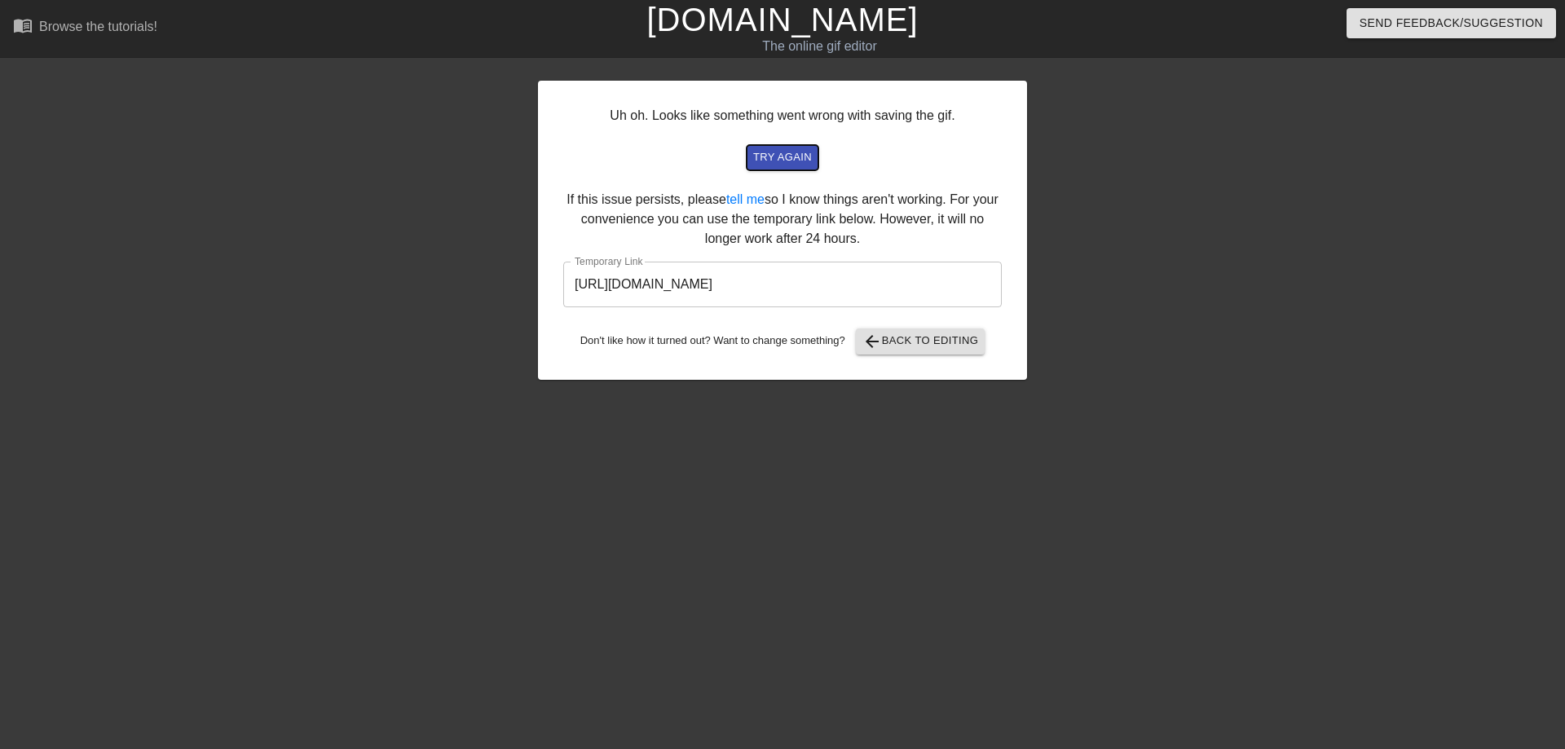
click at [783, 160] on span "try again" at bounding box center [782, 157] width 59 height 19
click at [715, 292] on input "[URL][DOMAIN_NAME]" at bounding box center [782, 285] width 439 height 46
click at [701, 286] on input "[URL][DOMAIN_NAME]" at bounding box center [782, 285] width 439 height 46
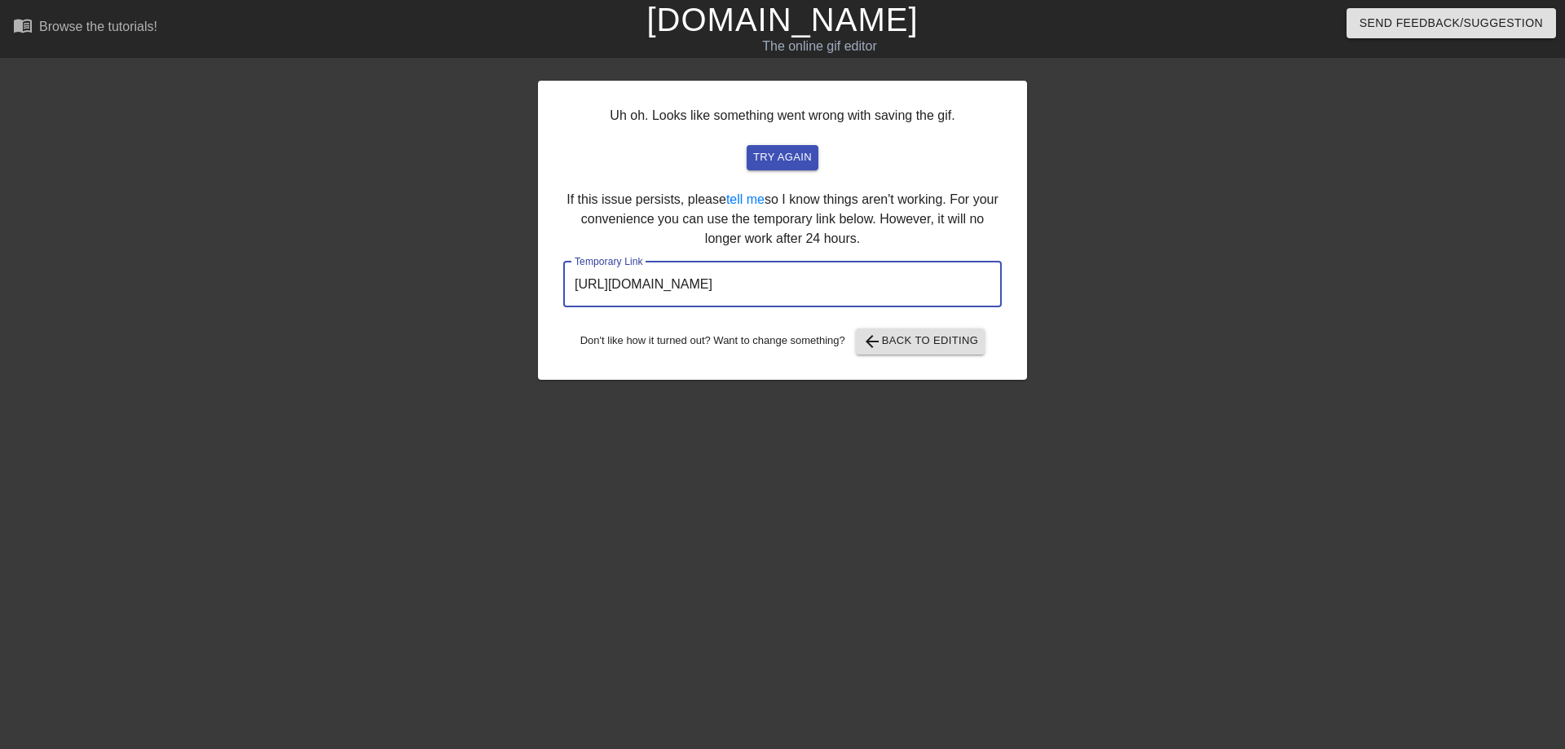
click at [701, 286] on input "[URL][DOMAIN_NAME]" at bounding box center [782, 285] width 439 height 46
click at [710, 294] on input "[URL][DOMAIN_NAME]" at bounding box center [782, 285] width 439 height 46
click at [707, 286] on input "[URL][DOMAIN_NAME]" at bounding box center [782, 285] width 439 height 46
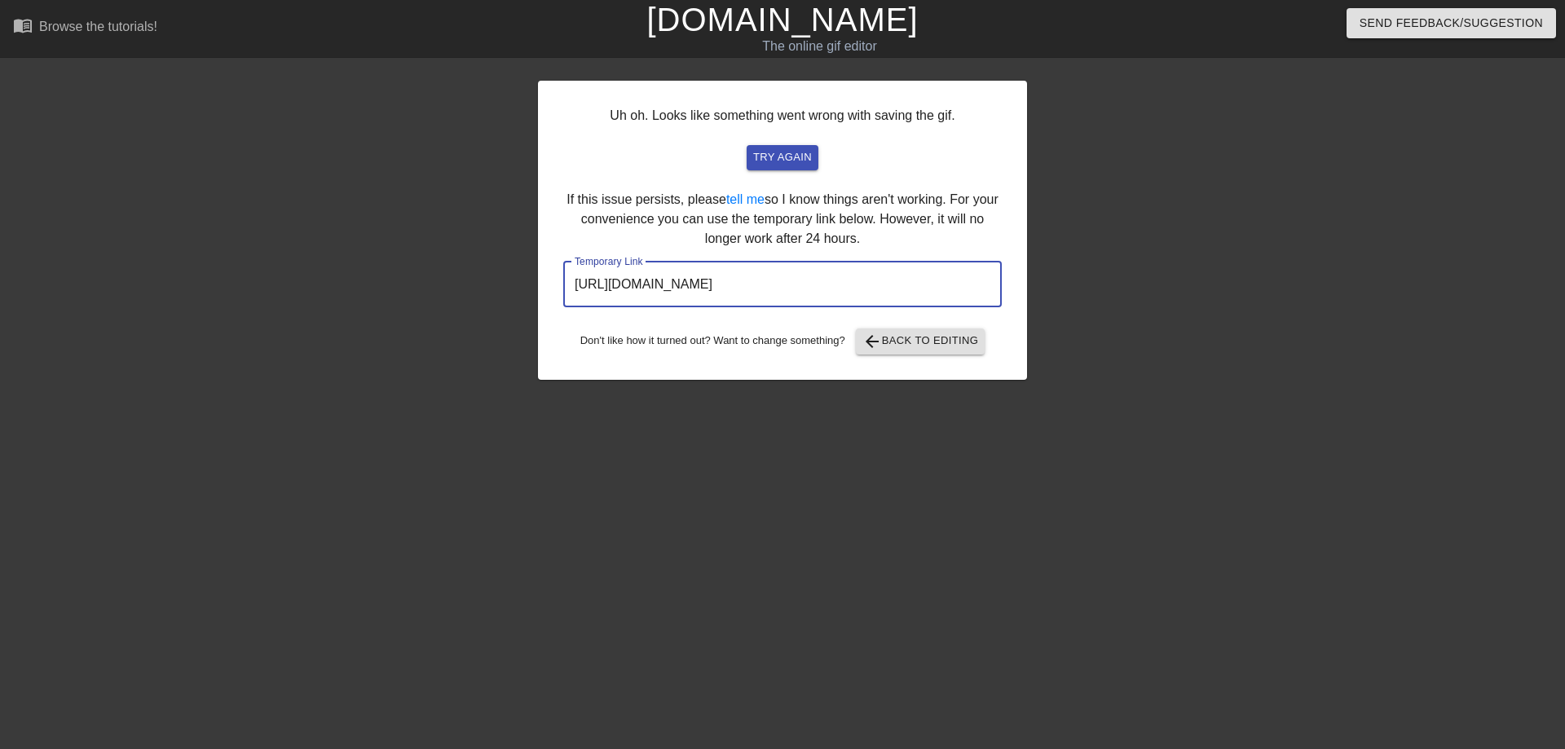
click at [707, 286] on input "[URL][DOMAIN_NAME]" at bounding box center [782, 285] width 439 height 46
click at [782, 143] on div "Uh oh. Looks like something went wrong with saving the gif. try again If this i…" at bounding box center [782, 230] width 489 height 299
click at [785, 156] on span "try again" at bounding box center [782, 157] width 59 height 19
click at [755, 205] on link "tell me" at bounding box center [745, 199] width 38 height 14
click at [911, 343] on span "arrow_back Back to Editing" at bounding box center [920, 342] width 117 height 20
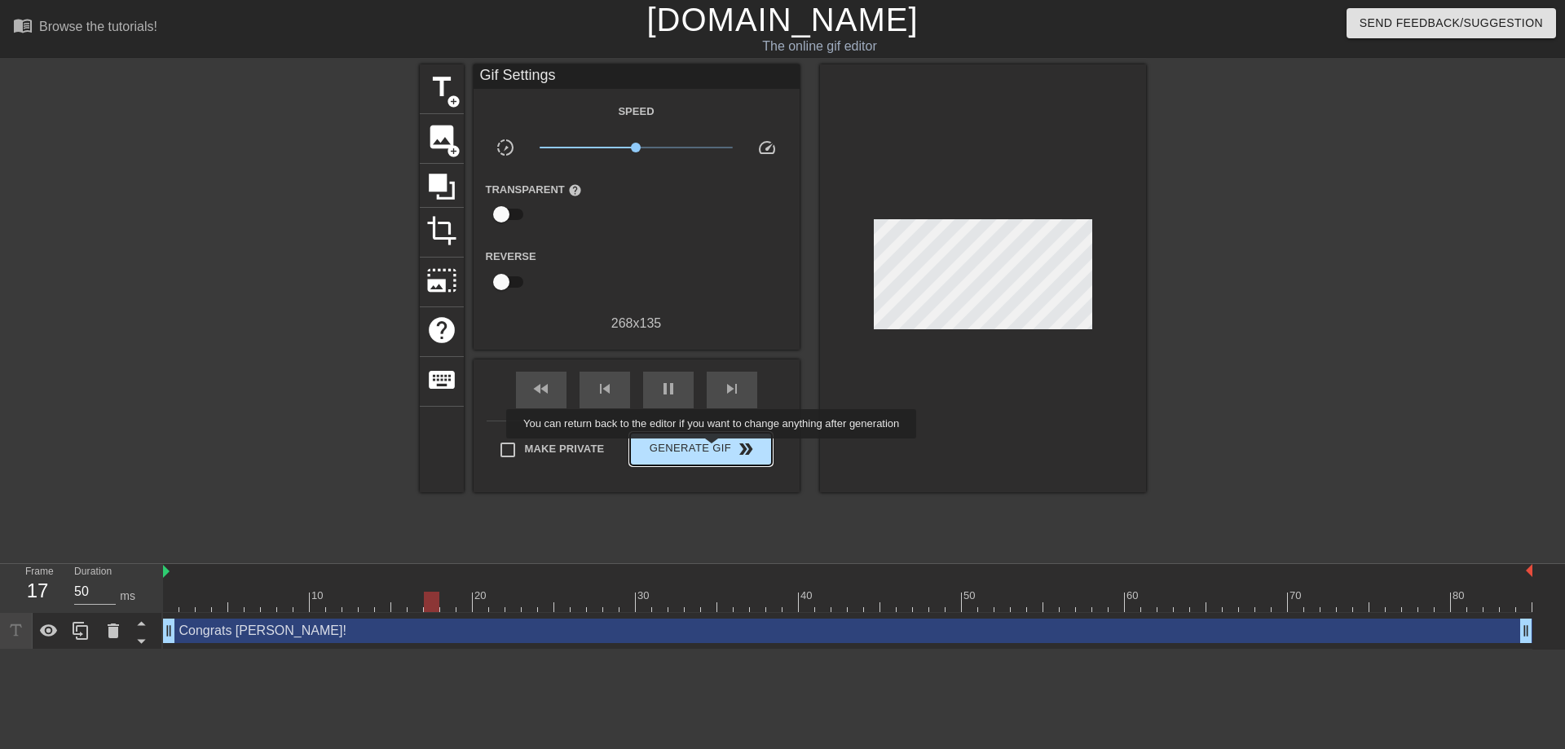
click at [722, 450] on span "Generate Gif double_arrow" at bounding box center [701, 449] width 128 height 20
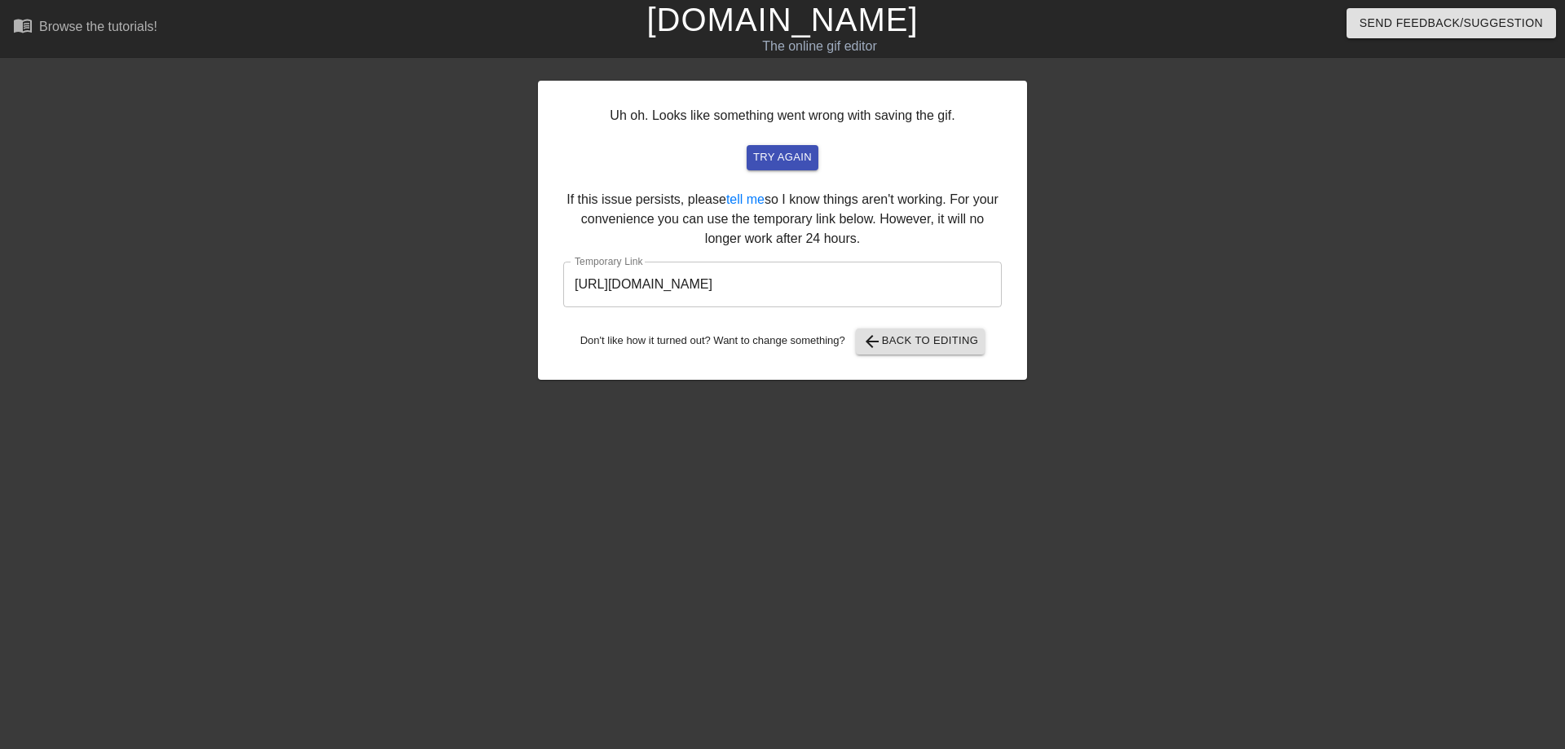
click at [274, 205] on div at bounding box center [396, 308] width 245 height 489
